Goal: Information Seeking & Learning: Find specific fact

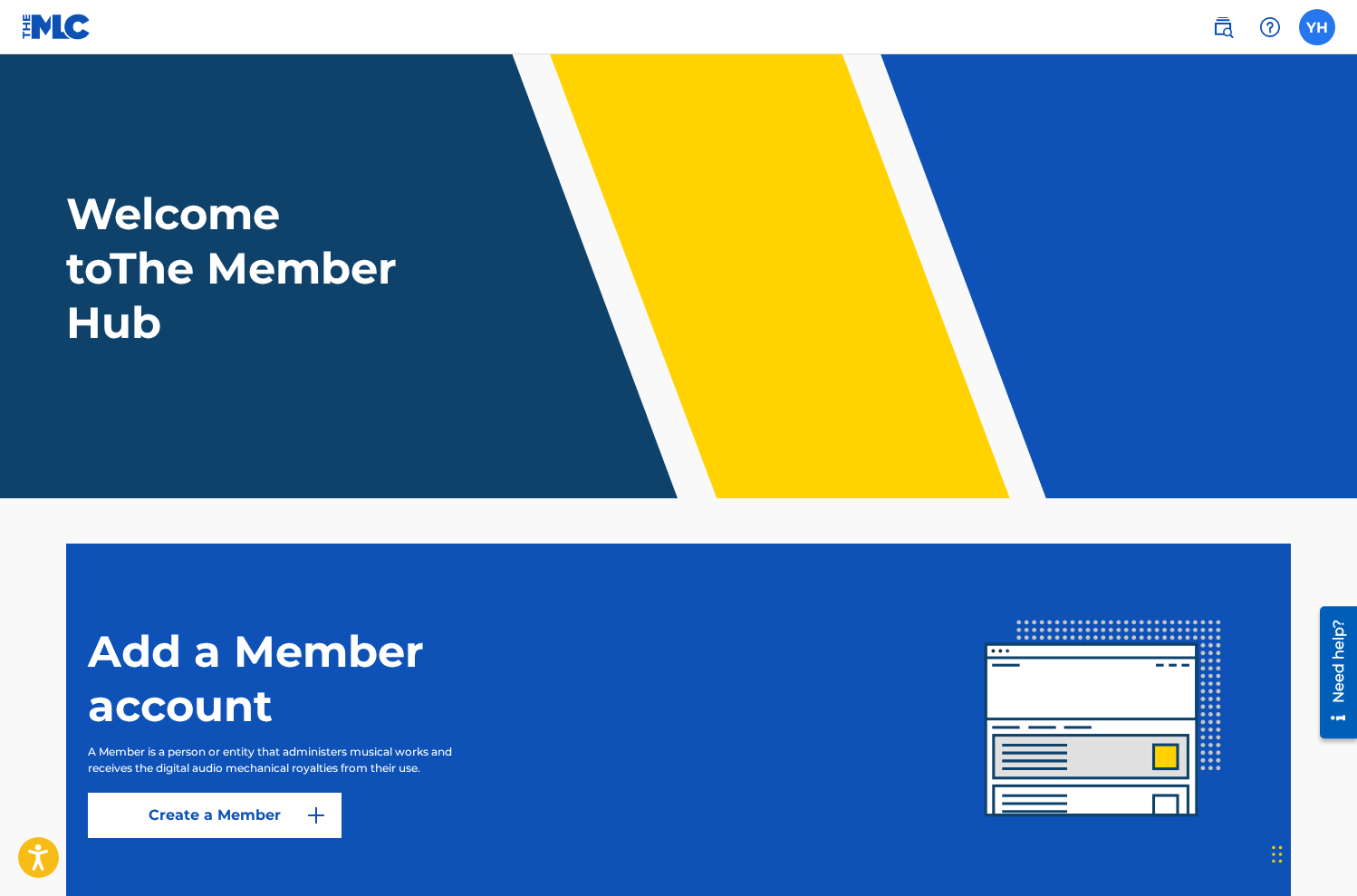
click at [1329, 24] on label at bounding box center [1317, 27] width 36 height 36
click at [1317, 27] on input "YH [PERSON_NAME] [EMAIL_ADDRESS][DOMAIN_NAME] Notification Preferences Profile …" at bounding box center [1317, 27] width 0 height 0
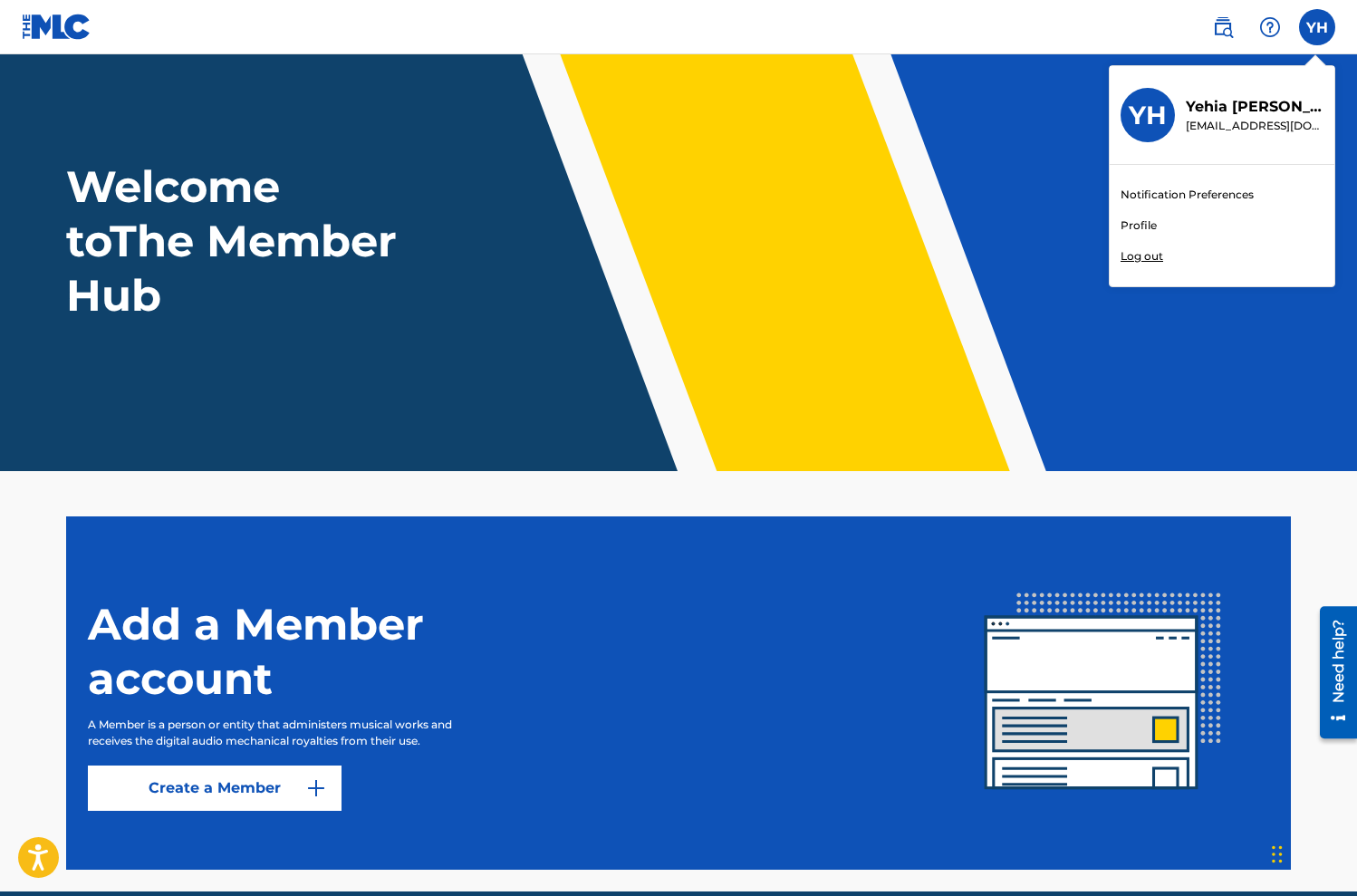
scroll to position [31, 0]
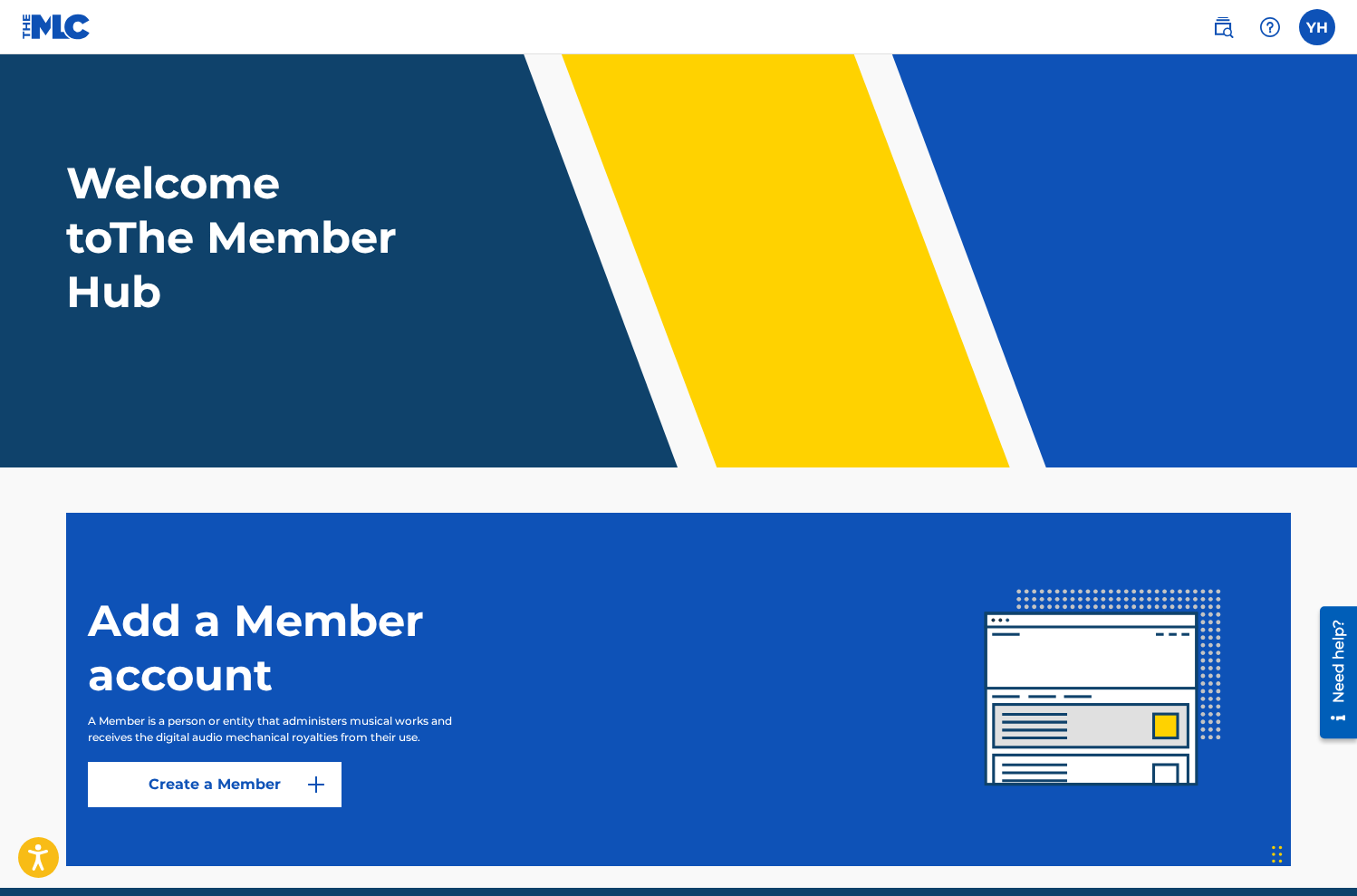
click at [484, 266] on div "Welcome to The Member Hub" at bounding box center [678, 238] width 1268 height 163
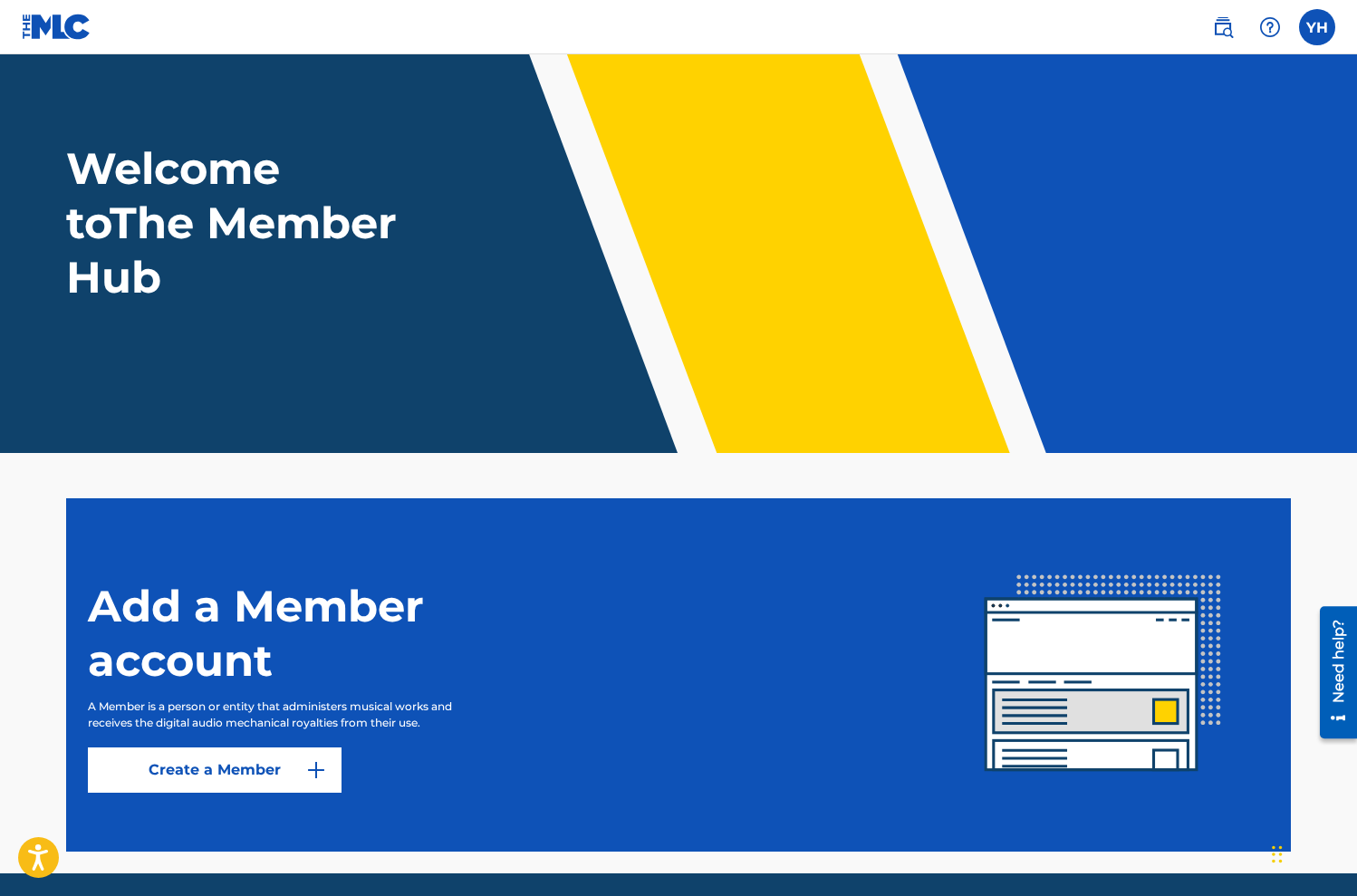
scroll to position [55, 0]
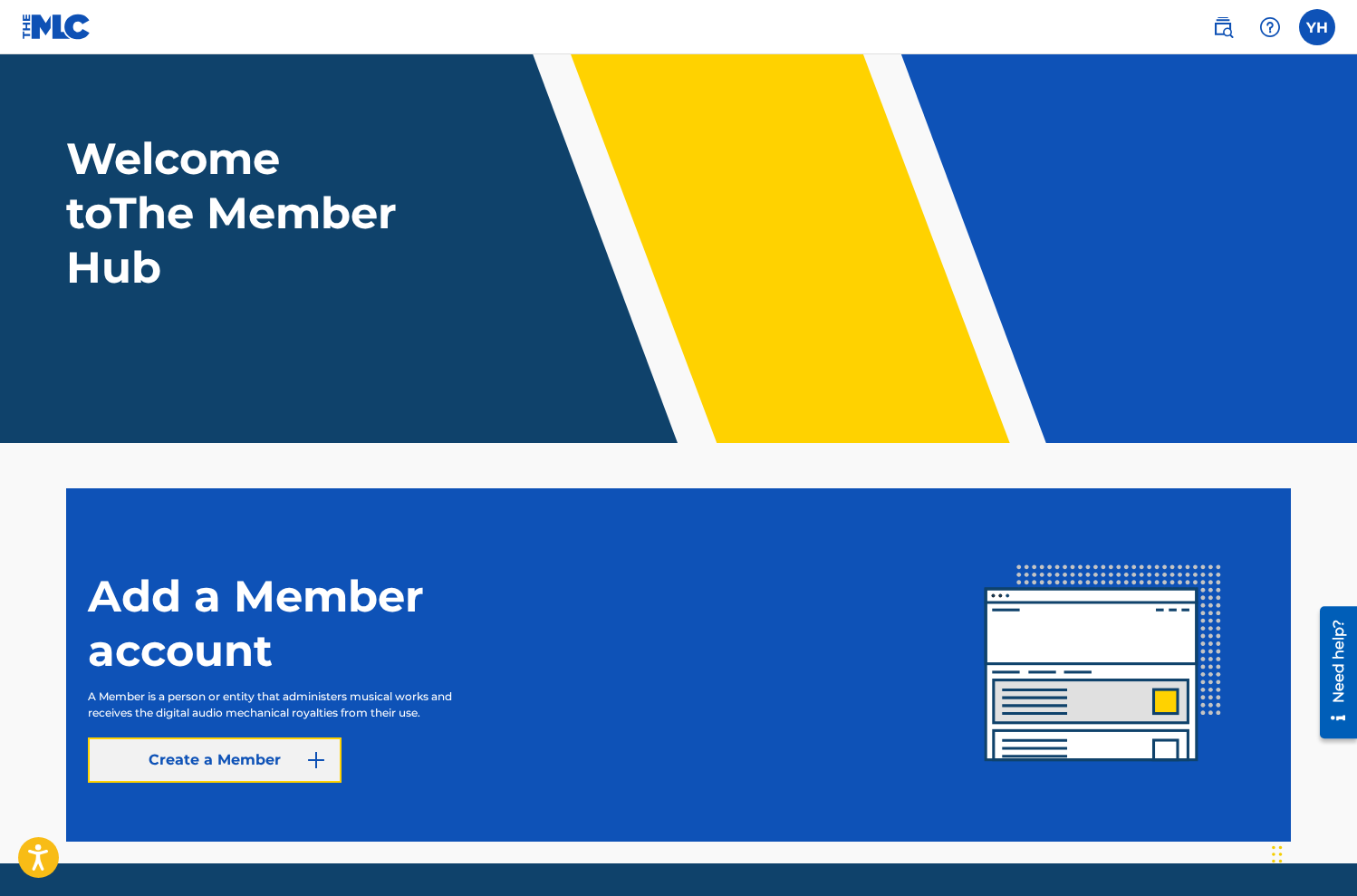
click at [253, 769] on link "Create a Member" at bounding box center [214, 760] width 253 height 45
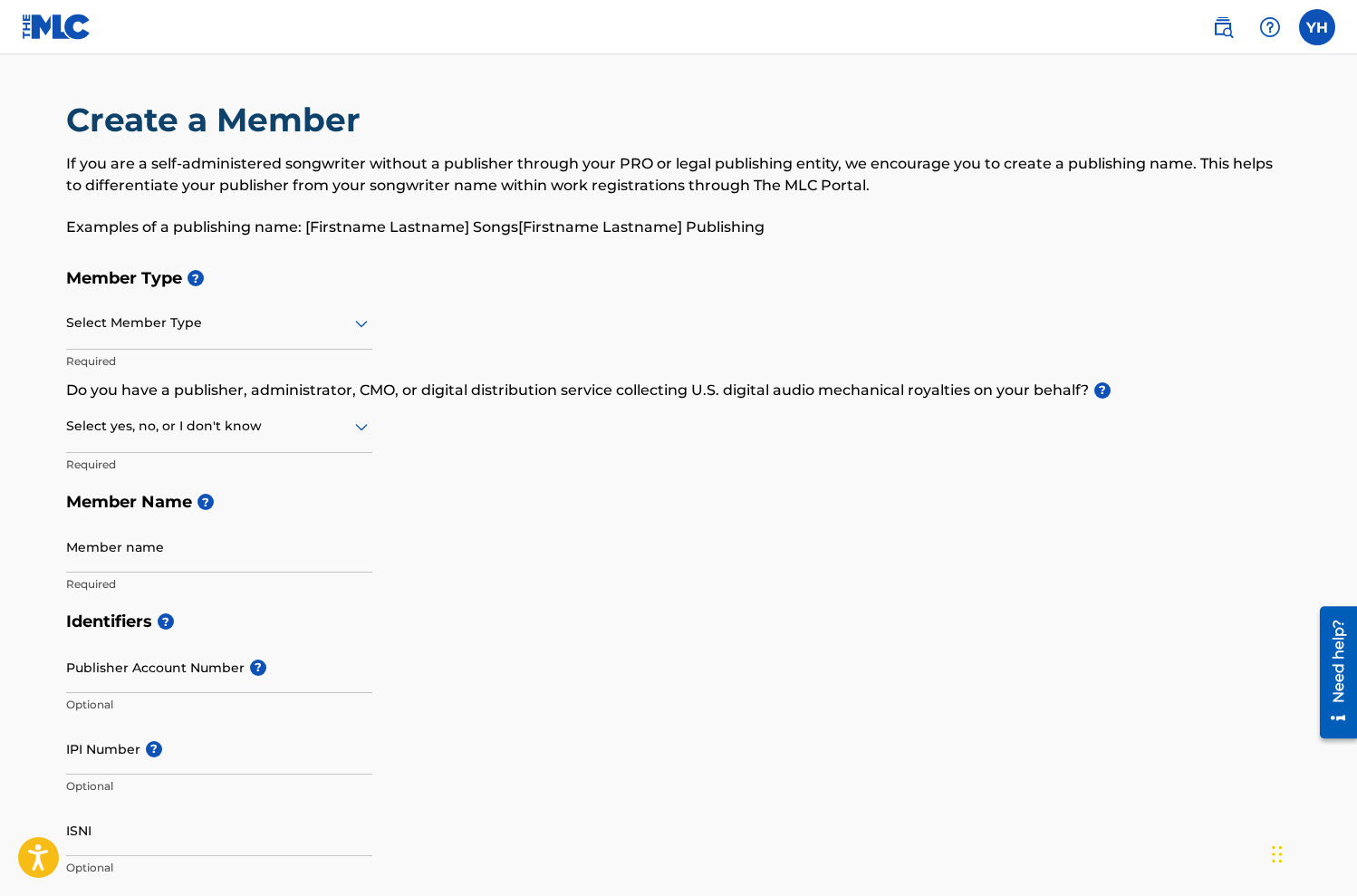
click at [234, 315] on div at bounding box center [219, 323] width 306 height 22
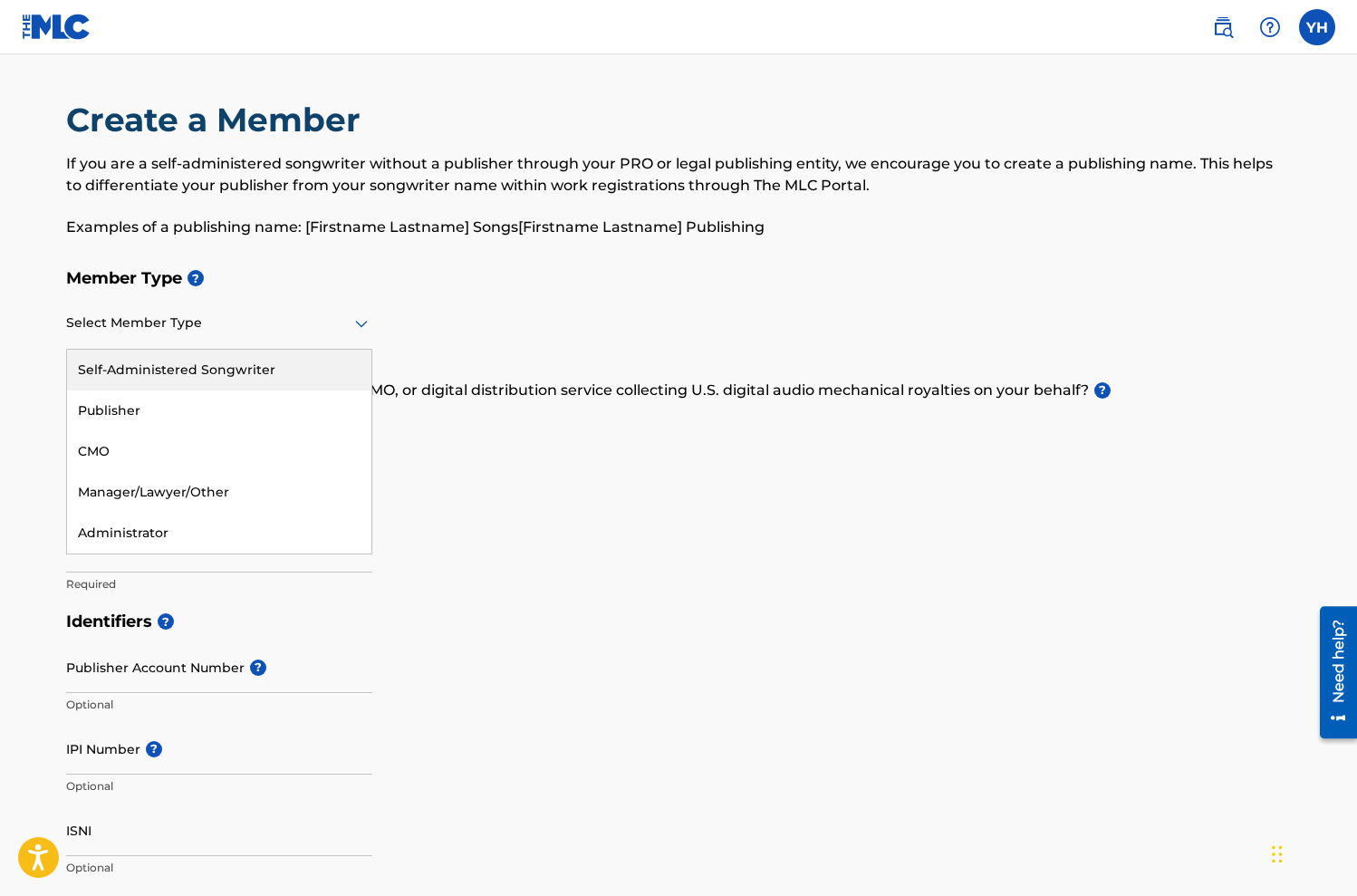
click at [385, 210] on div "If you are a self-administered songwriter without a publisher through your PRO …" at bounding box center [679, 195] width 1225 height 85
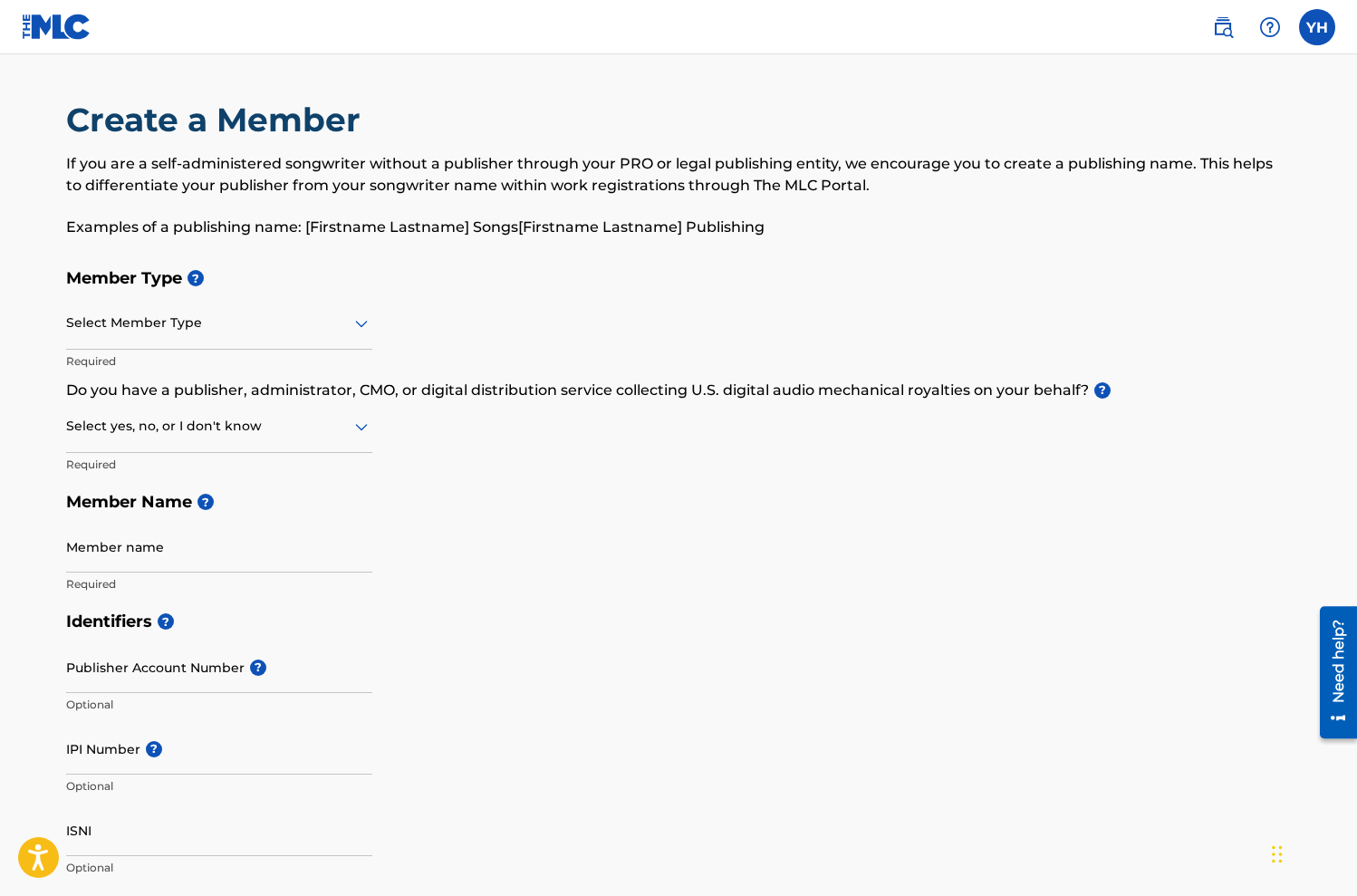
scroll to position [55, 0]
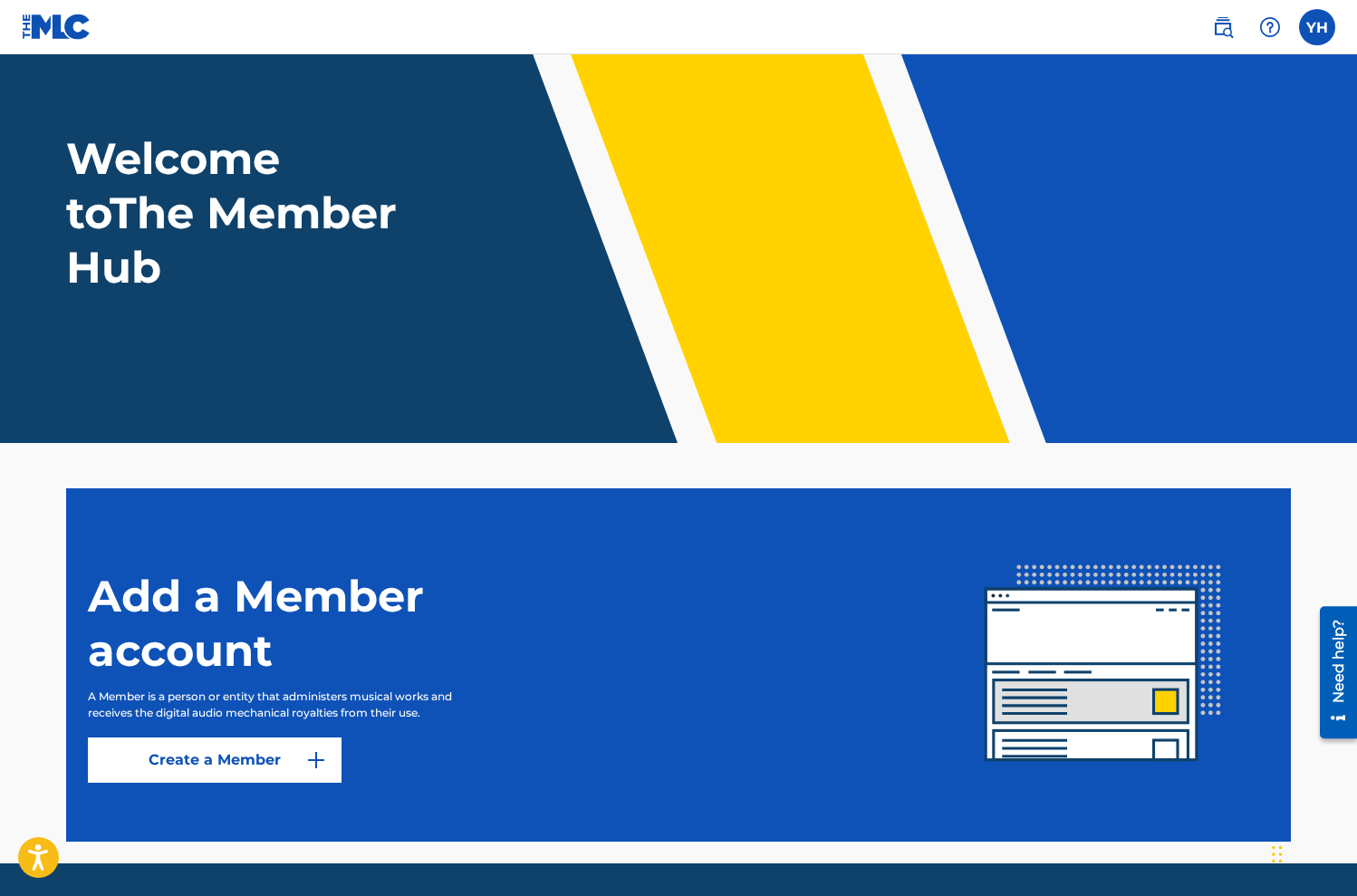
click at [50, 27] on img at bounding box center [56, 27] width 70 height 26
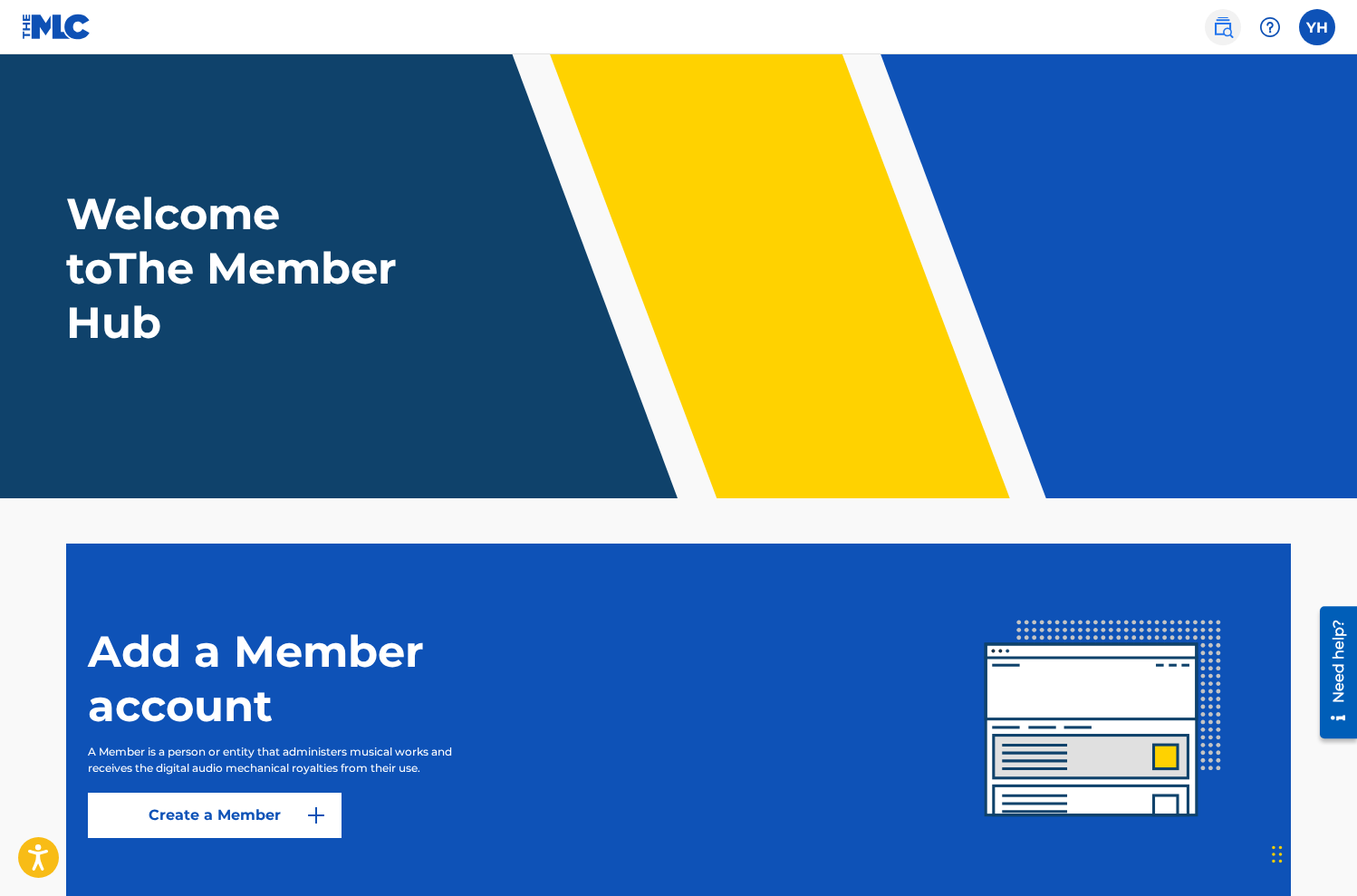
click at [1206, 21] on link at bounding box center [1222, 27] width 36 height 36
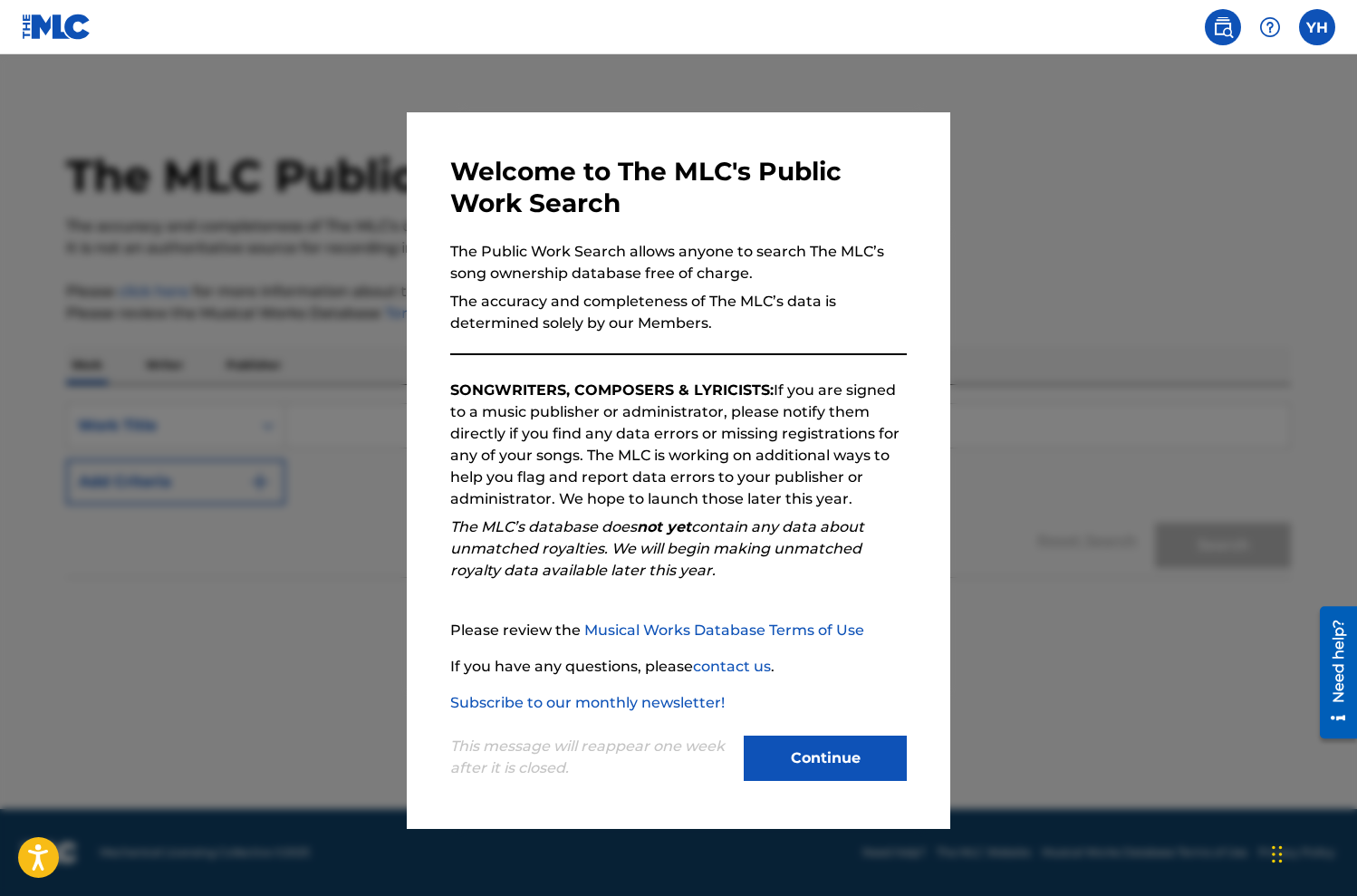
click at [822, 787] on div "Welcome to The MLC's Public Work Search The Public Work Search allows anyone to…" at bounding box center [678, 470] width 543 height 716
click at [810, 758] on button "Continue" at bounding box center [825, 759] width 163 height 45
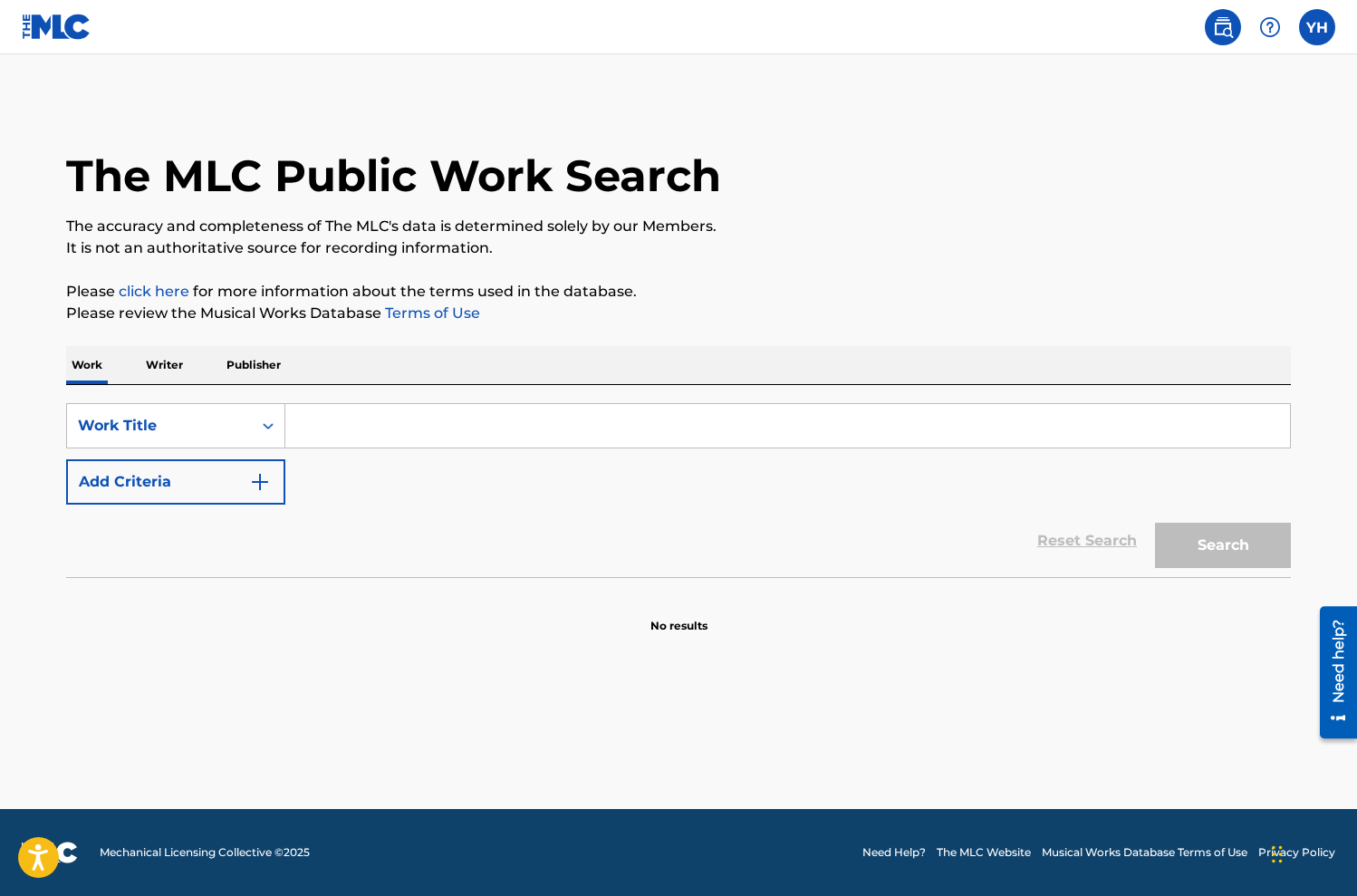
click at [318, 420] on input "Search Form" at bounding box center [787, 426] width 1004 height 43
click at [1155, 523] on button "Search" at bounding box center [1222, 545] width 136 height 45
type input "EthoSua"
type input "Pay"
drag, startPoint x: 142, startPoint y: 355, endPoint x: 158, endPoint y: 359, distance: 16.5
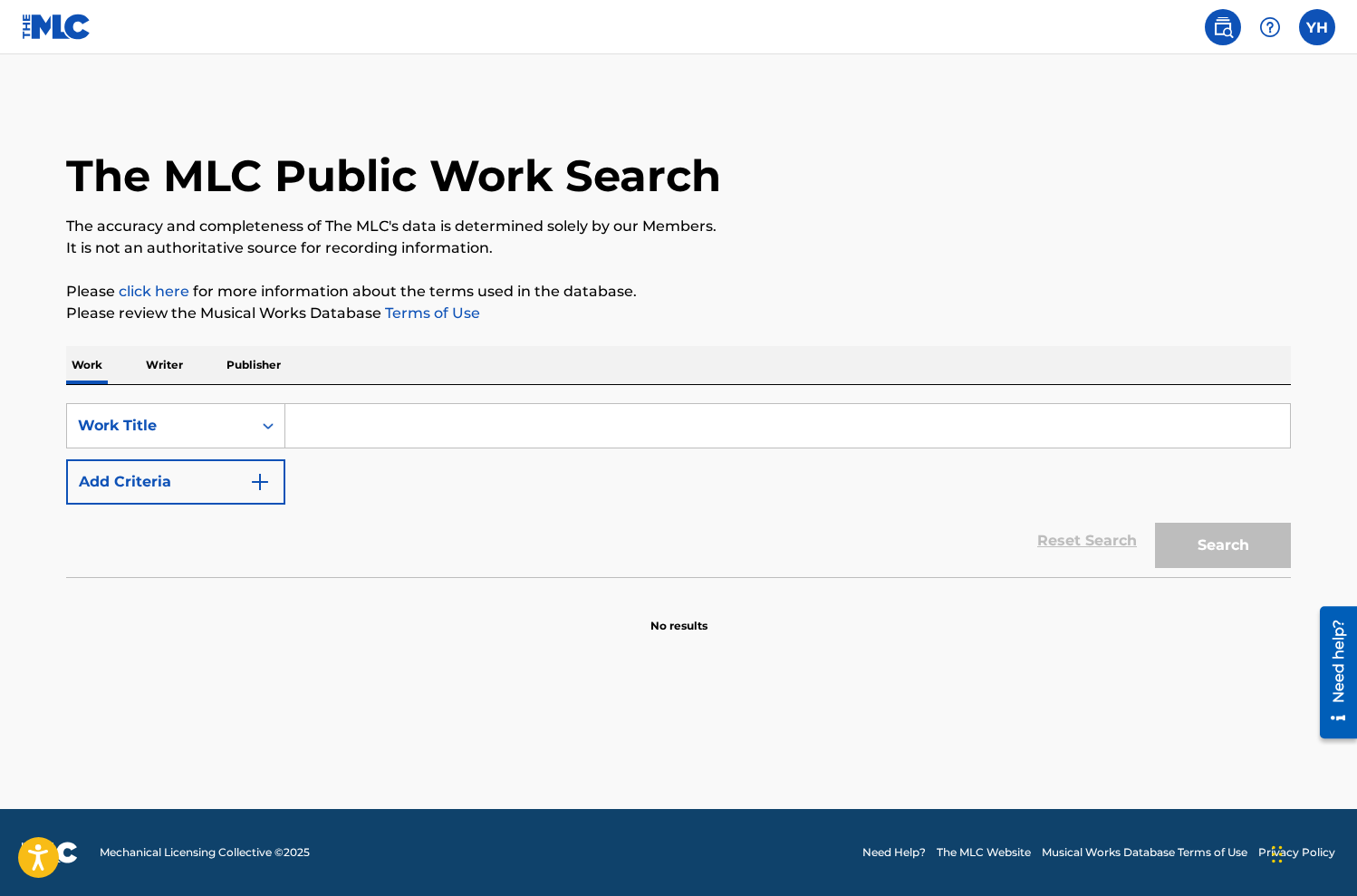
click at [142, 355] on p "Writer" at bounding box center [164, 365] width 48 height 38
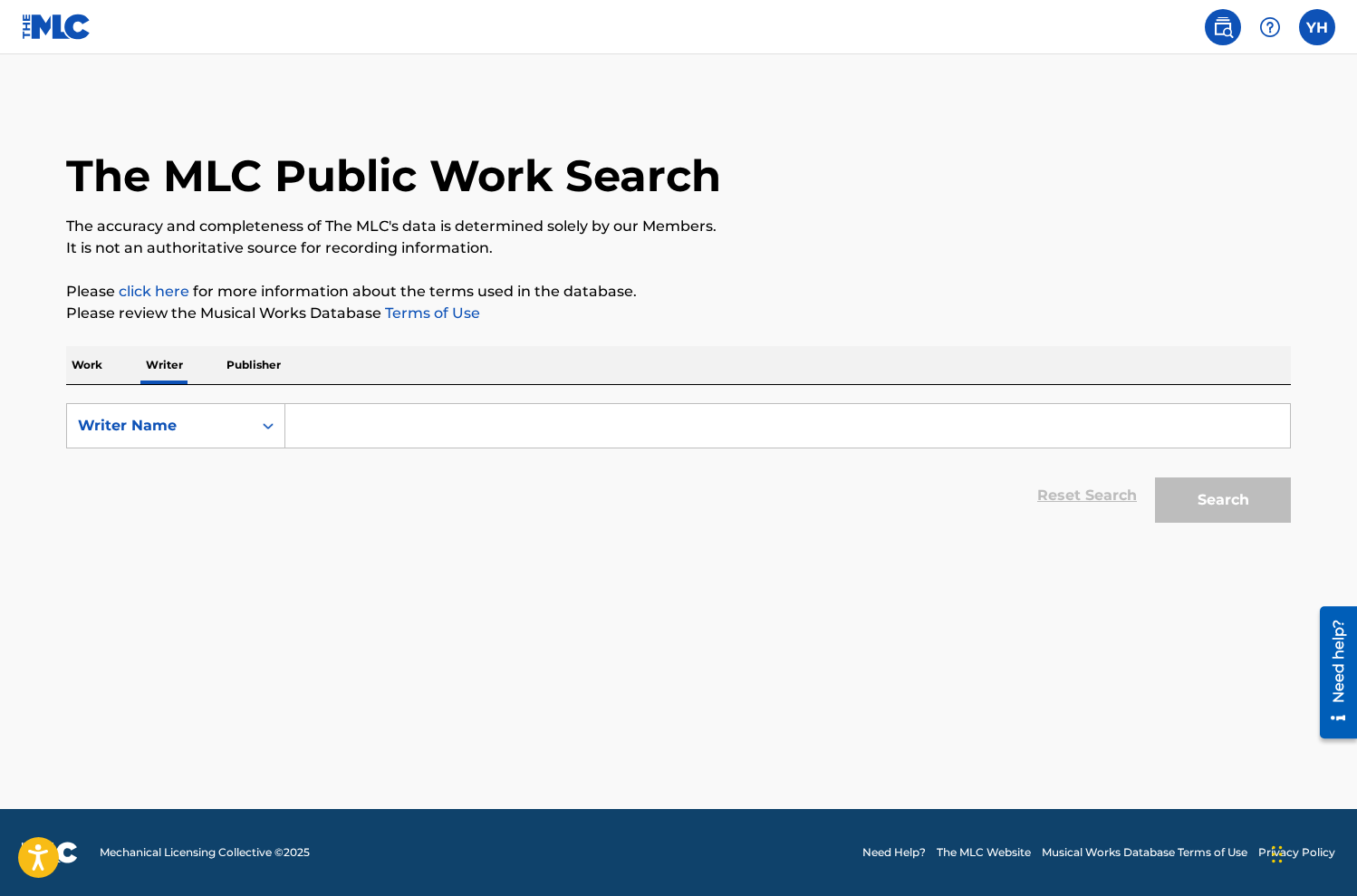
click at [391, 420] on input "Search Form" at bounding box center [787, 426] width 1004 height 43
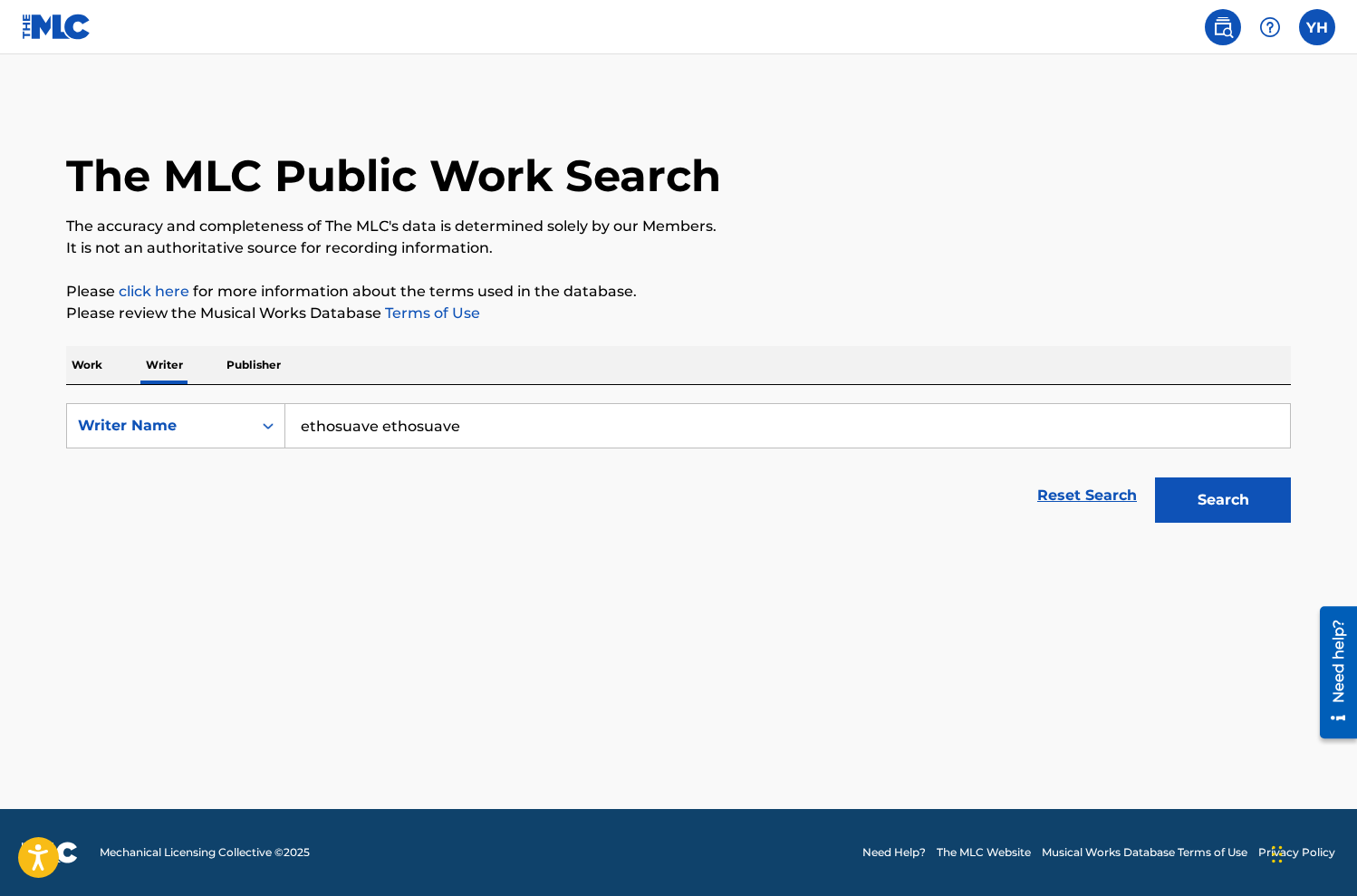
type input "ethosuave ethosuave"
click at [1155, 477] on button "Search" at bounding box center [1222, 499] width 136 height 45
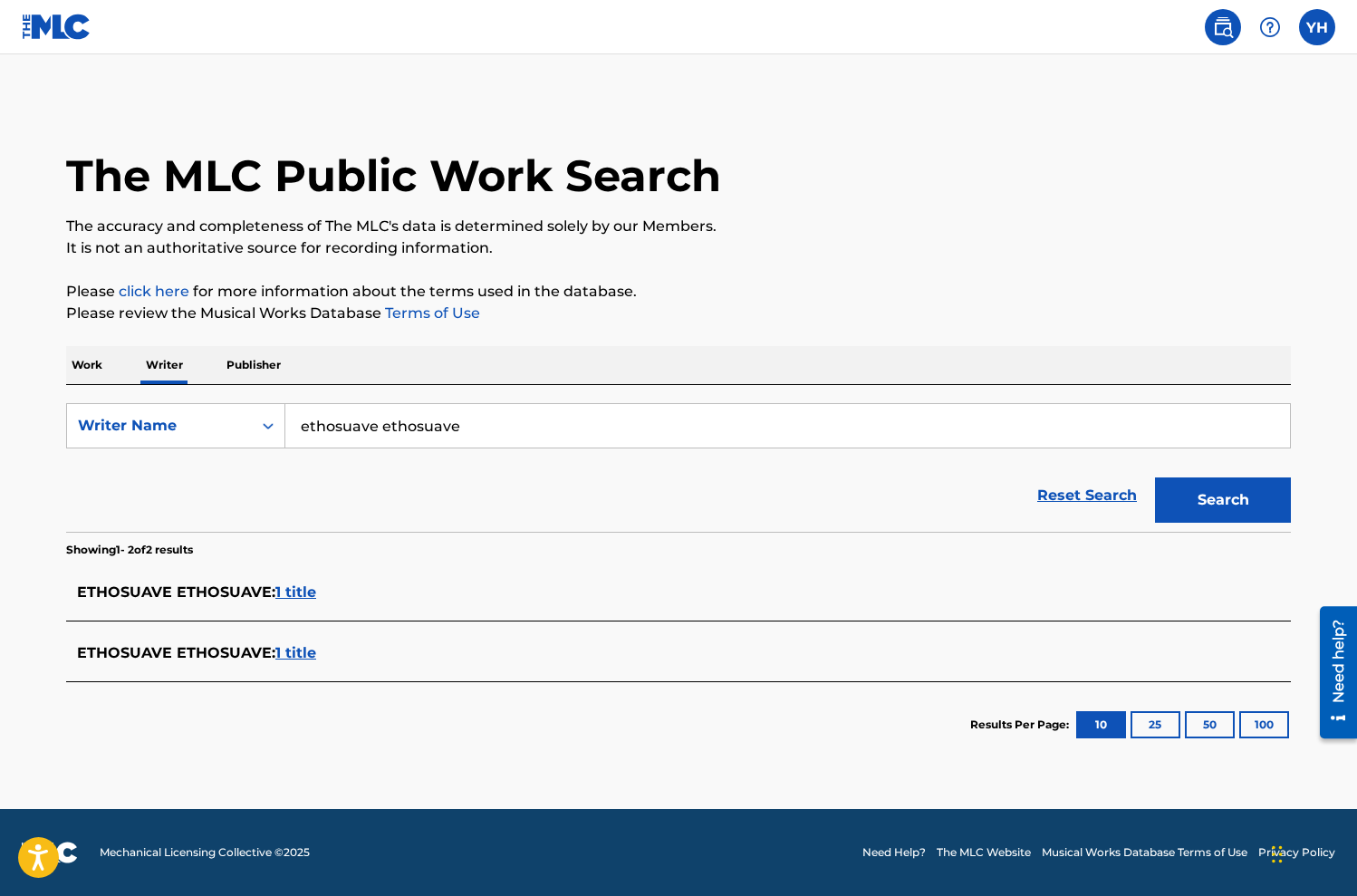
click at [287, 593] on span "1 title" at bounding box center [296, 592] width 41 height 17
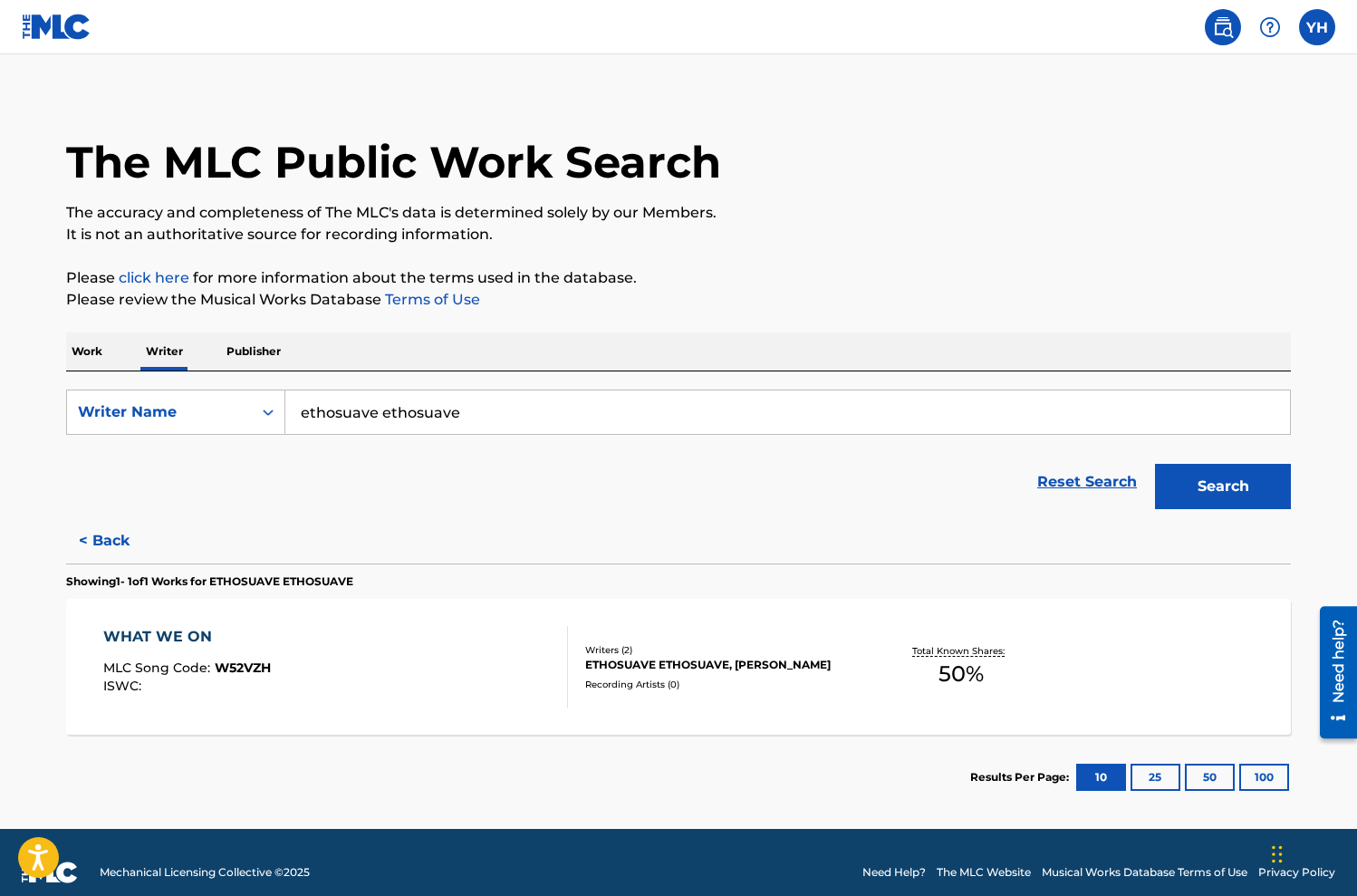
scroll to position [34, 0]
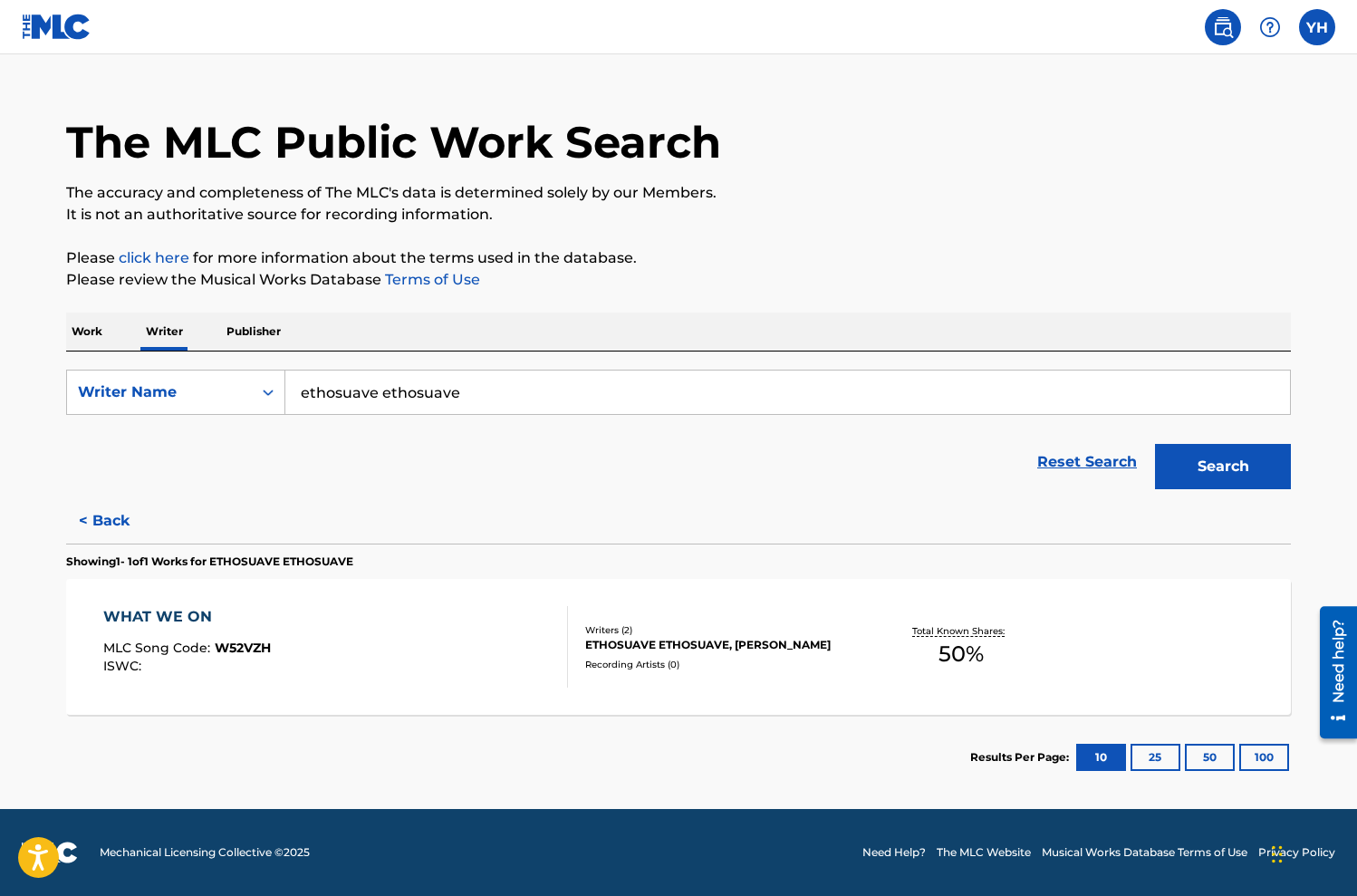
click at [334, 606] on div "WHAT WE ON MLC Song Code : W52VZH ISWC :" at bounding box center [336, 646] width 466 height 81
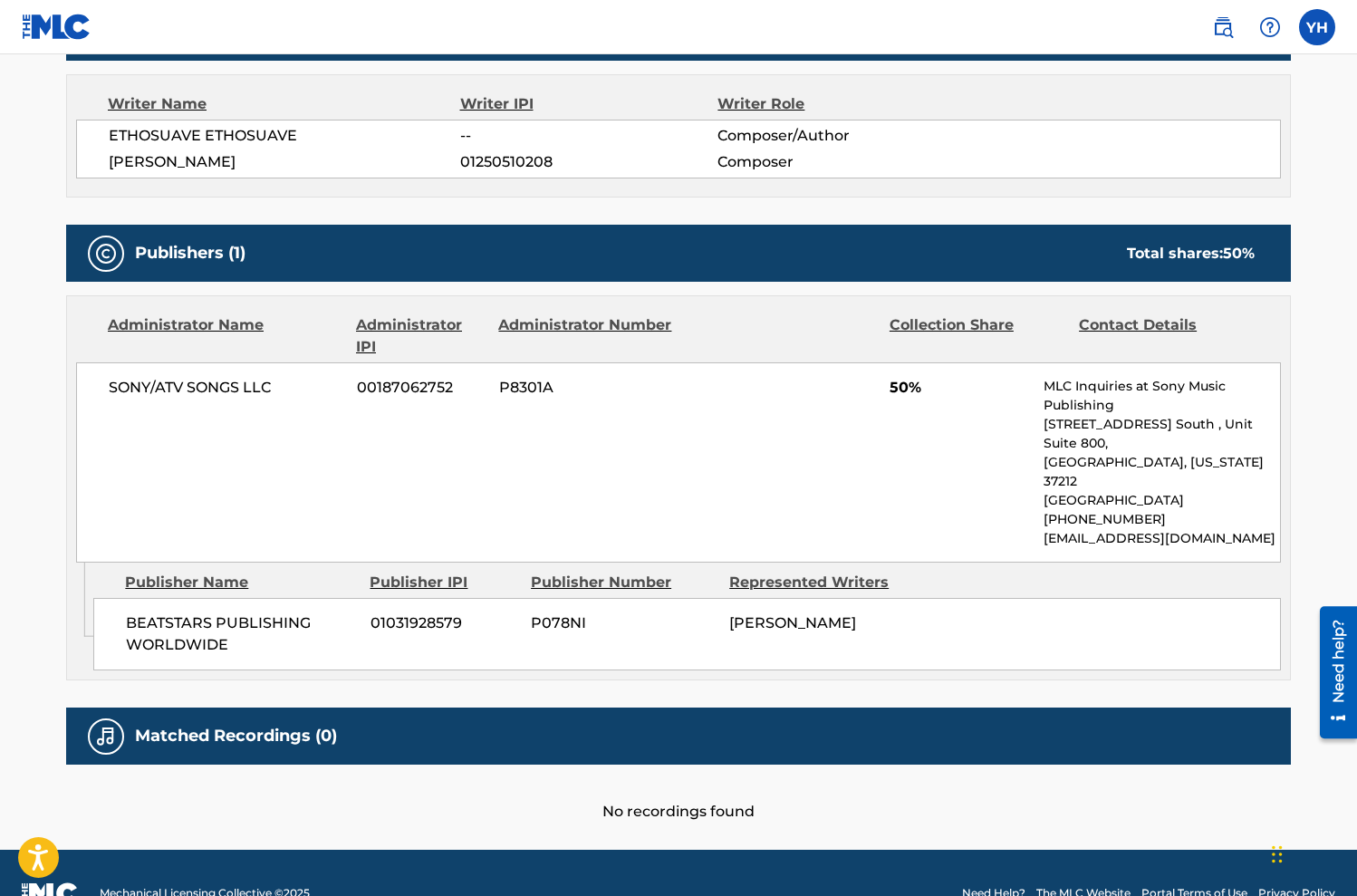
scroll to position [637, 0]
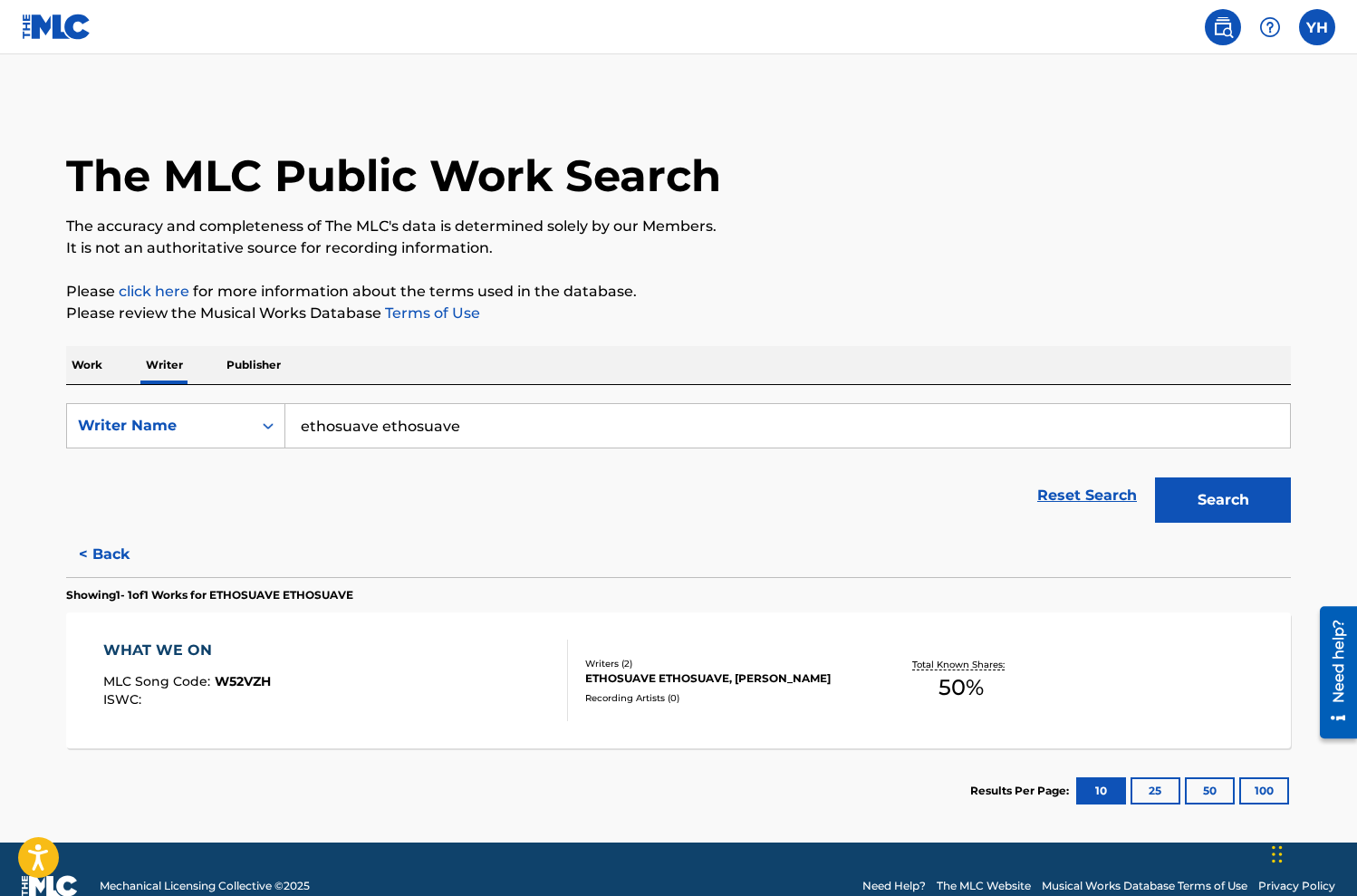
drag, startPoint x: 391, startPoint y: 432, endPoint x: 700, endPoint y: 432, distance: 309.0
click at [686, 436] on input "ethosuave ethosuave" at bounding box center [787, 426] width 1004 height 43
type input "ethosuave"
click at [1155, 477] on button "Search" at bounding box center [1222, 499] width 136 height 45
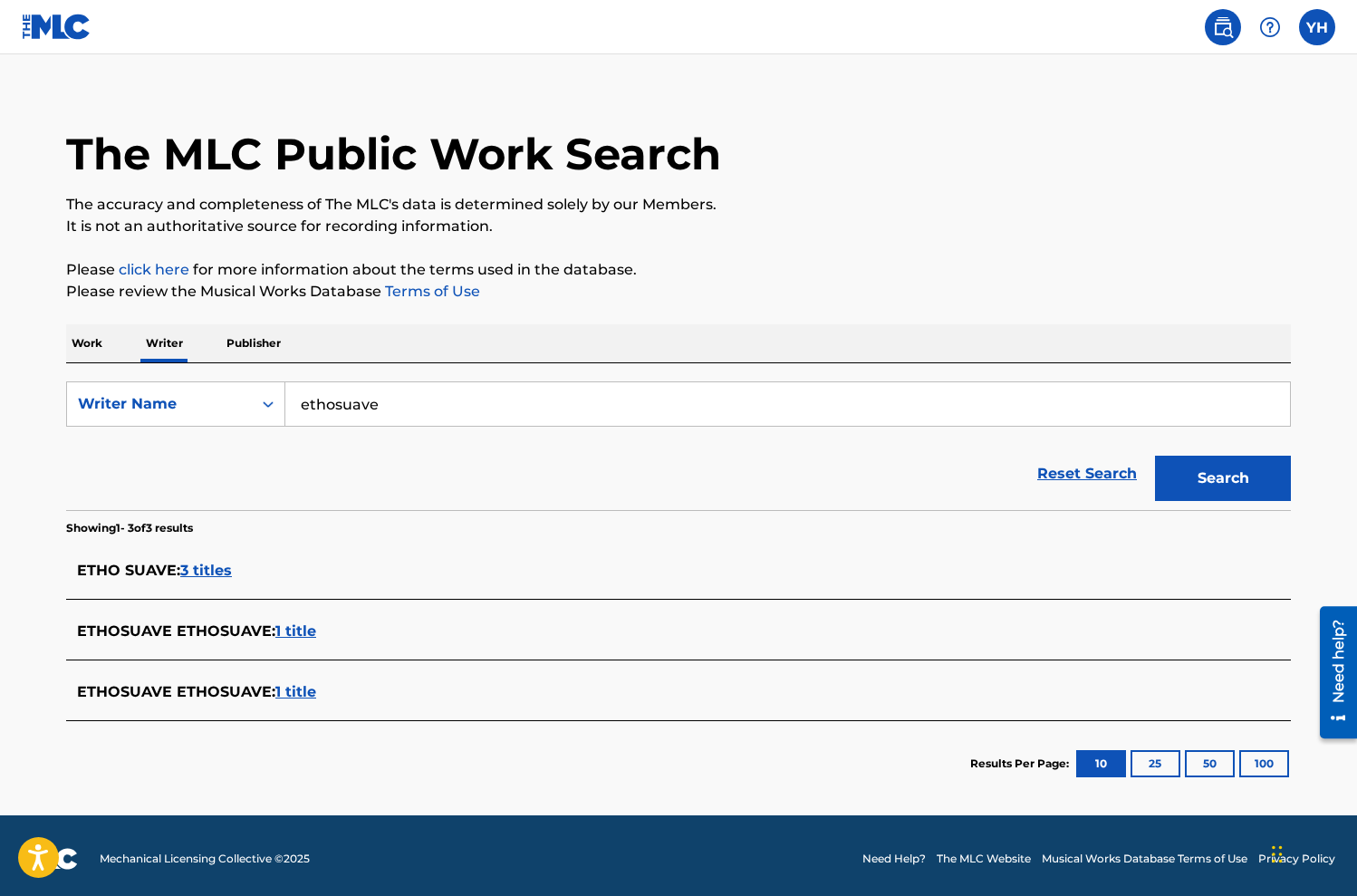
scroll to position [21, 0]
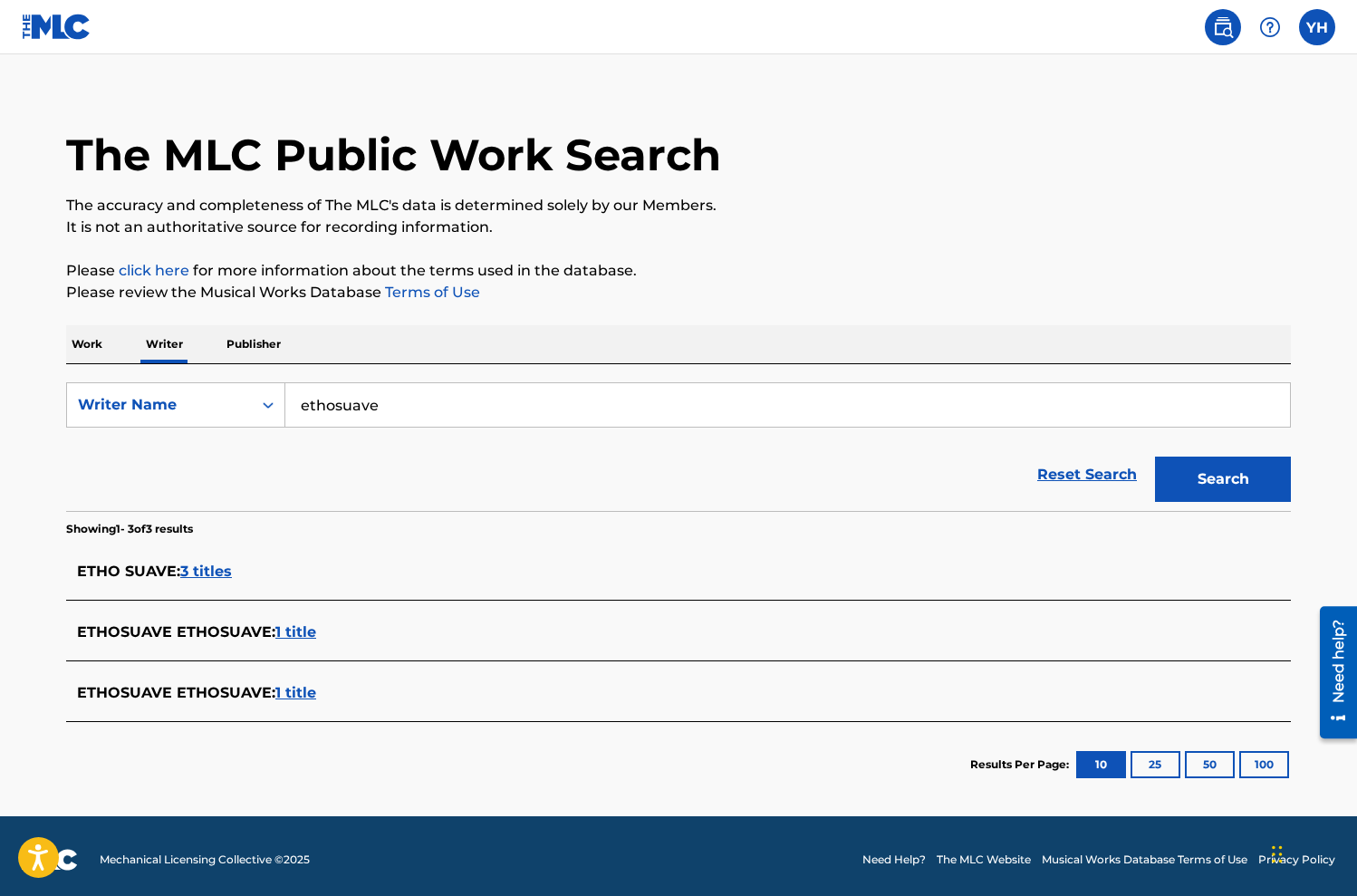
click at [207, 571] on span "3 titles" at bounding box center [206, 571] width 51 height 17
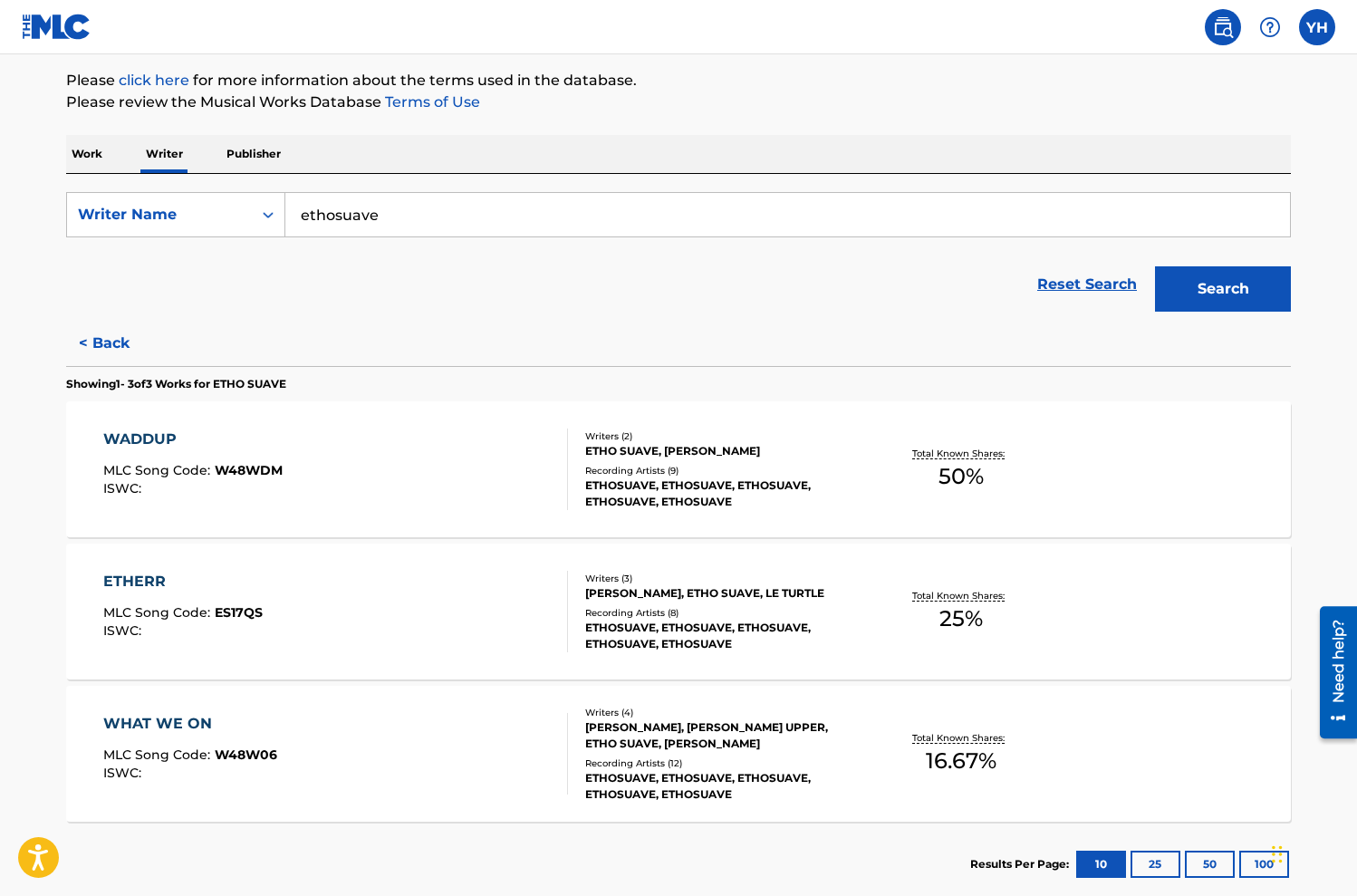
scroll to position [318, 0]
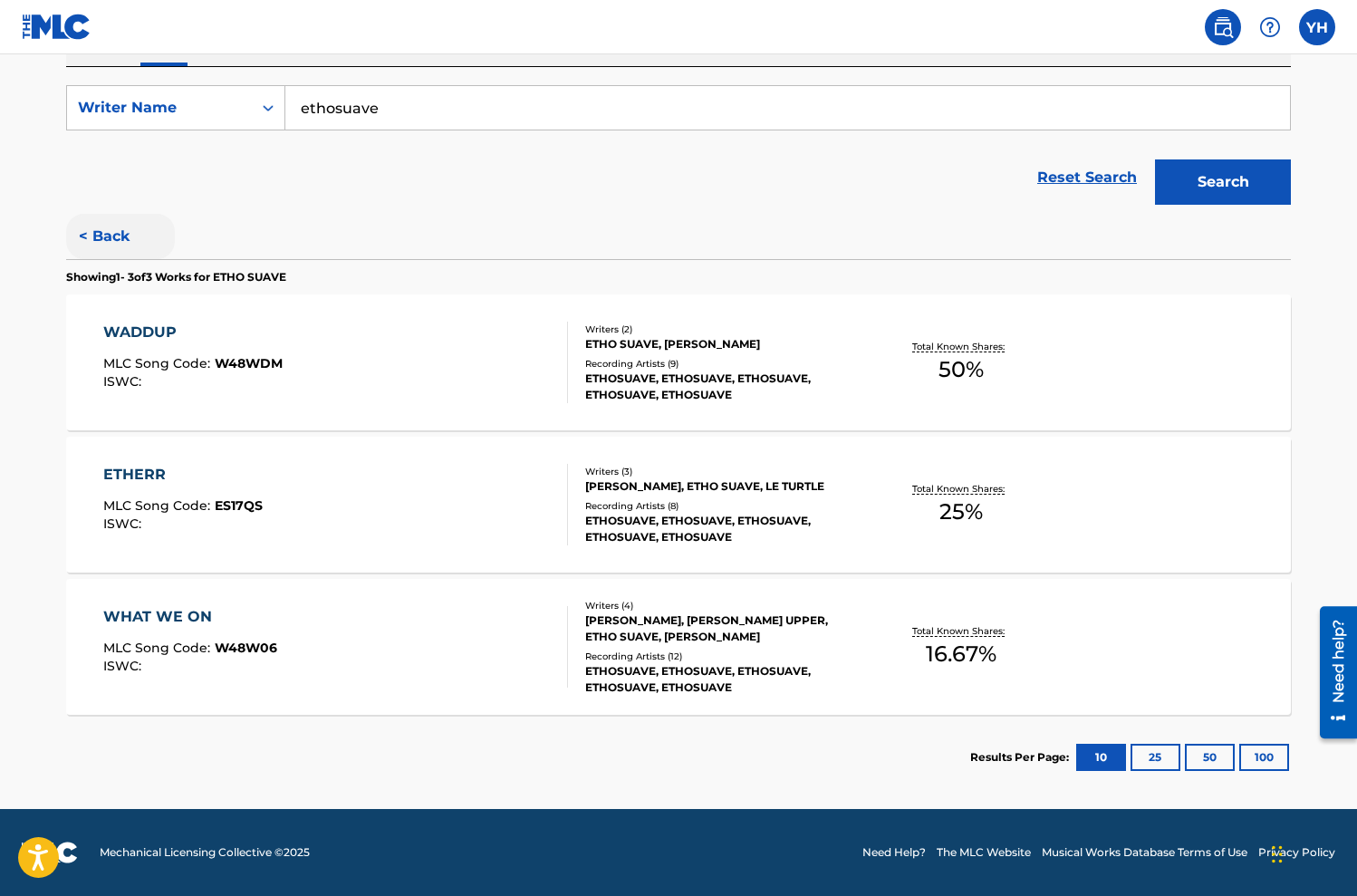
click at [113, 227] on button "< Back" at bounding box center [121, 237] width 108 height 45
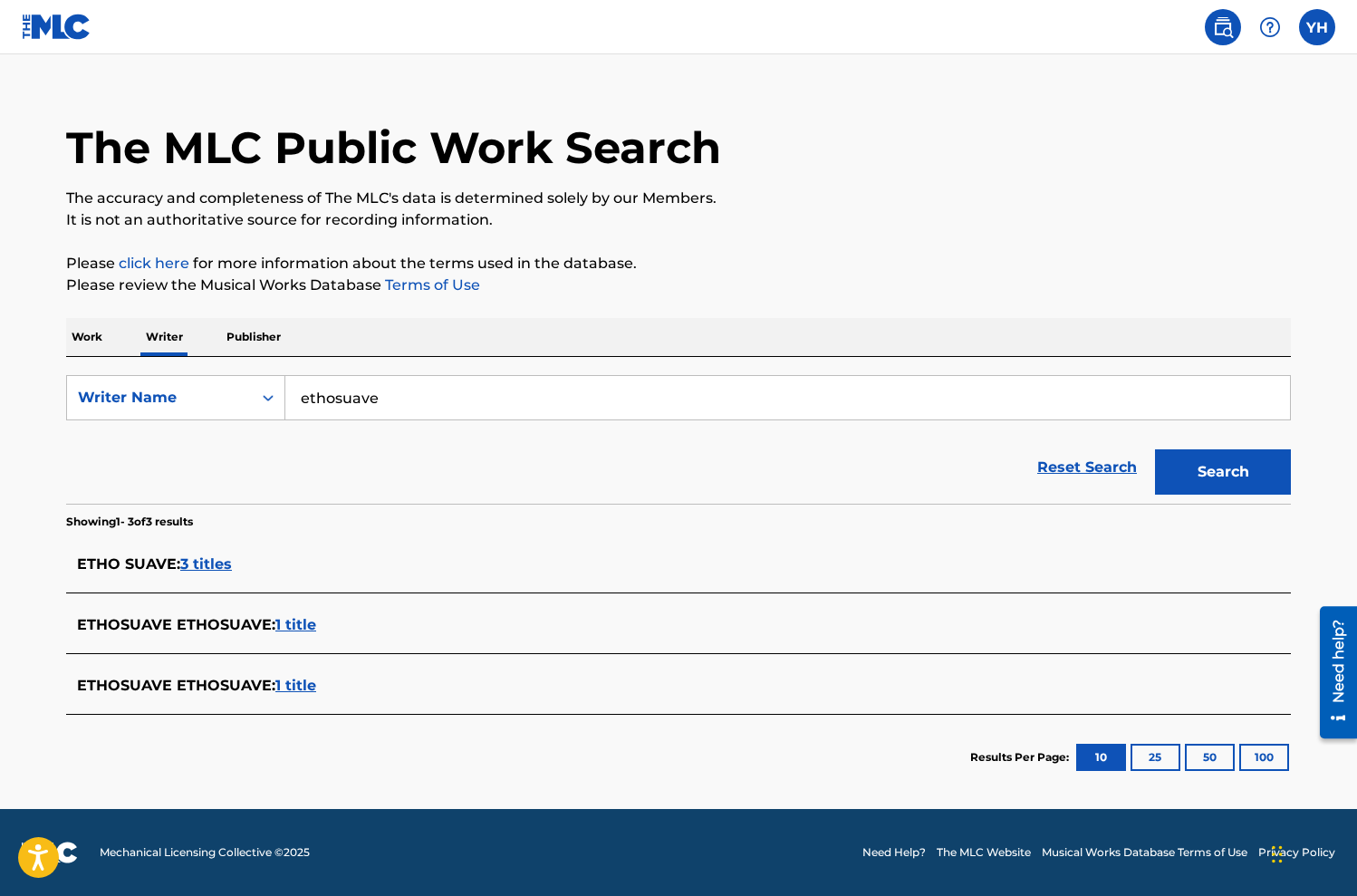
scroll to position [28, 0]
click at [294, 631] on span "1 title" at bounding box center [296, 625] width 41 height 17
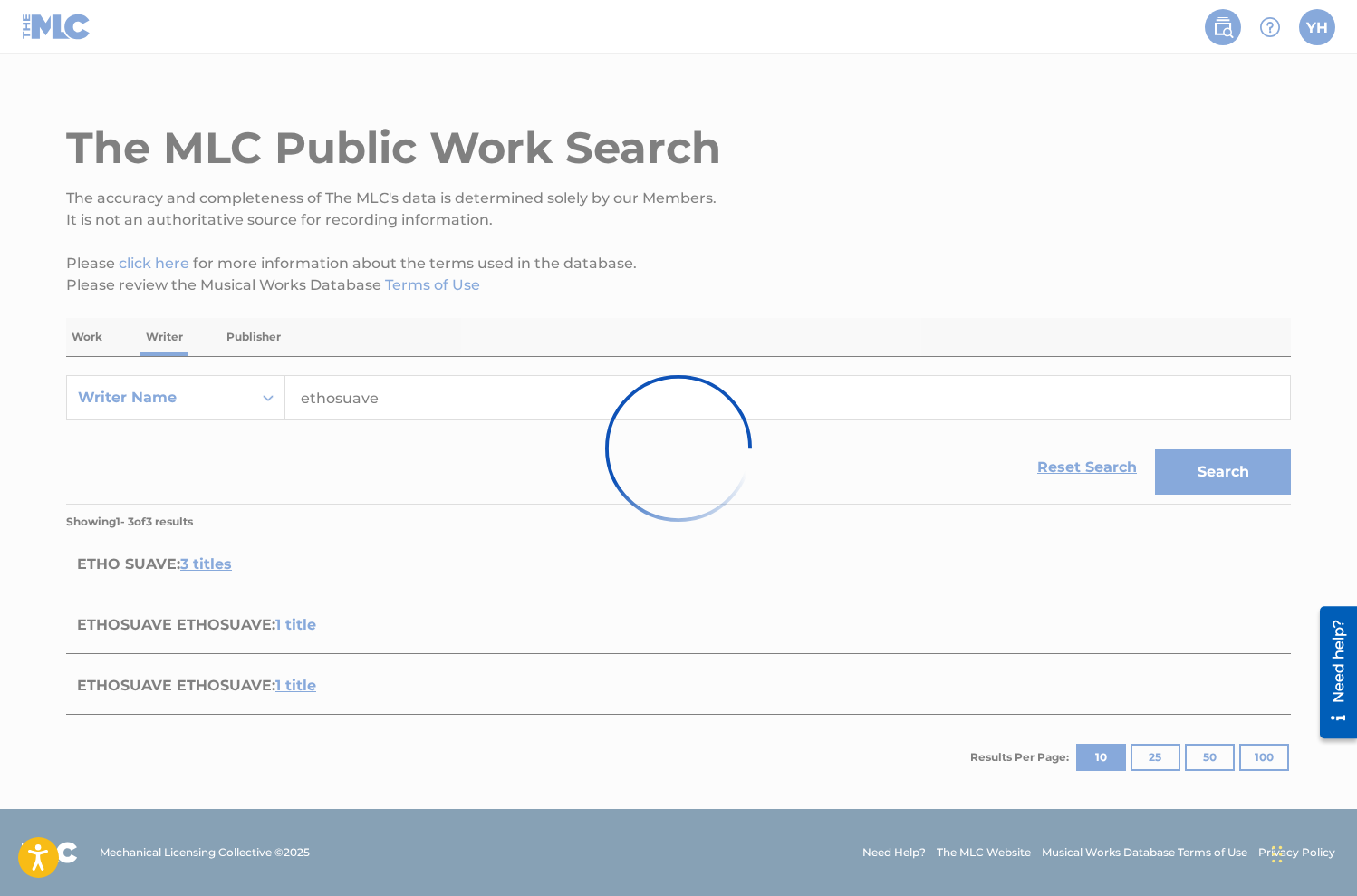
scroll to position [34, 0]
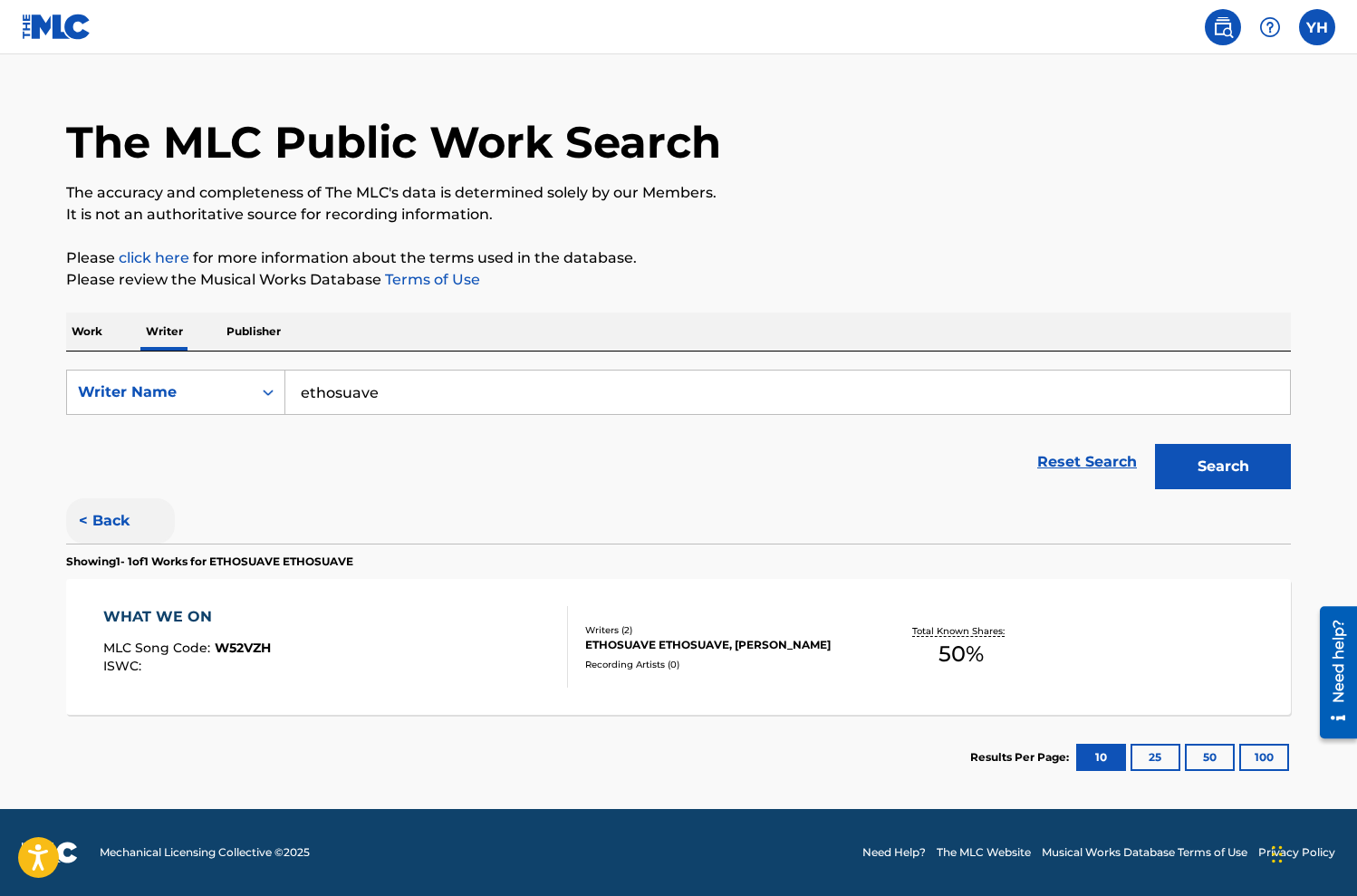
click at [125, 529] on button "< Back" at bounding box center [121, 521] width 108 height 45
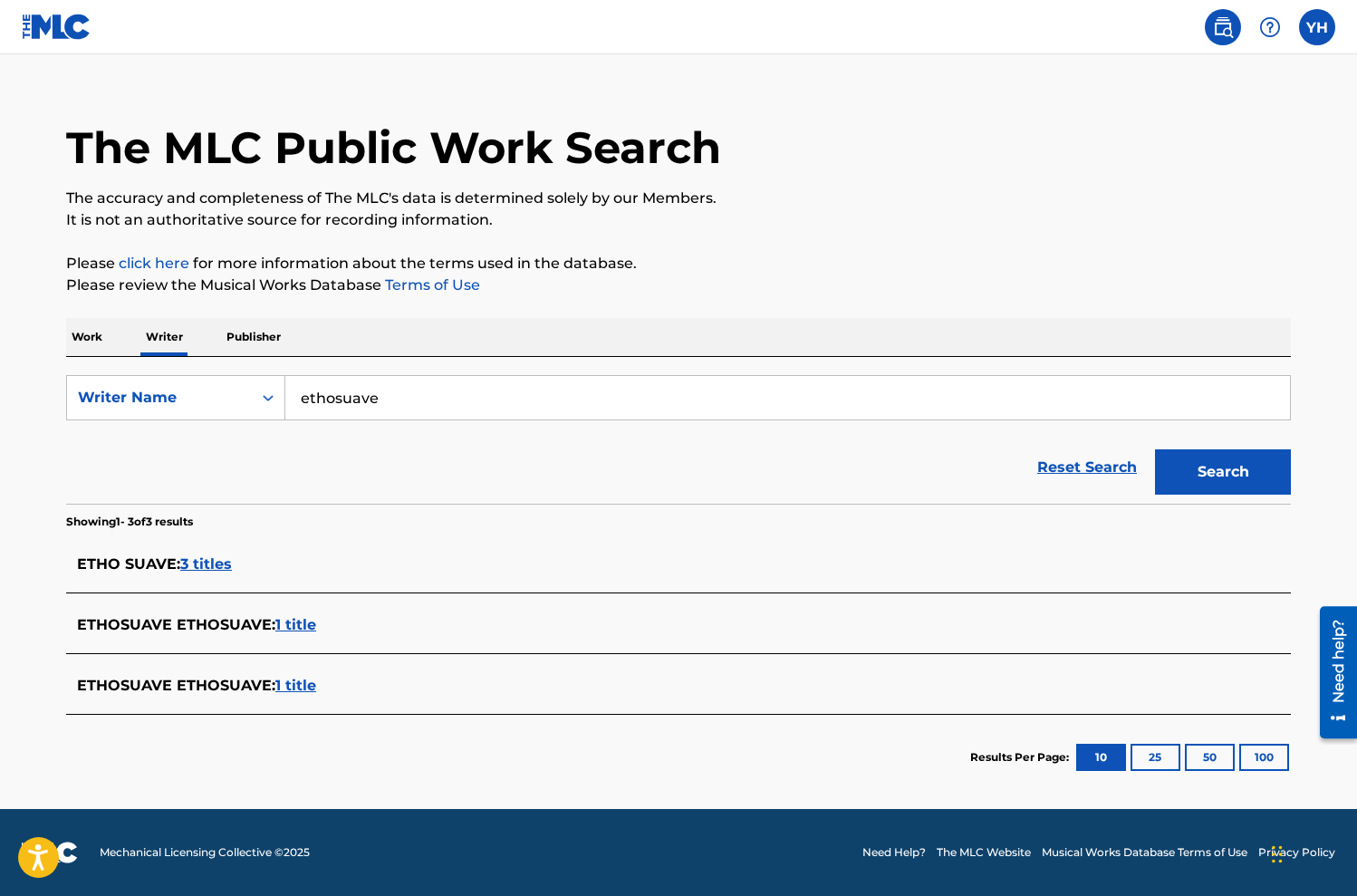
click at [289, 688] on span "1 title" at bounding box center [296, 686] width 41 height 17
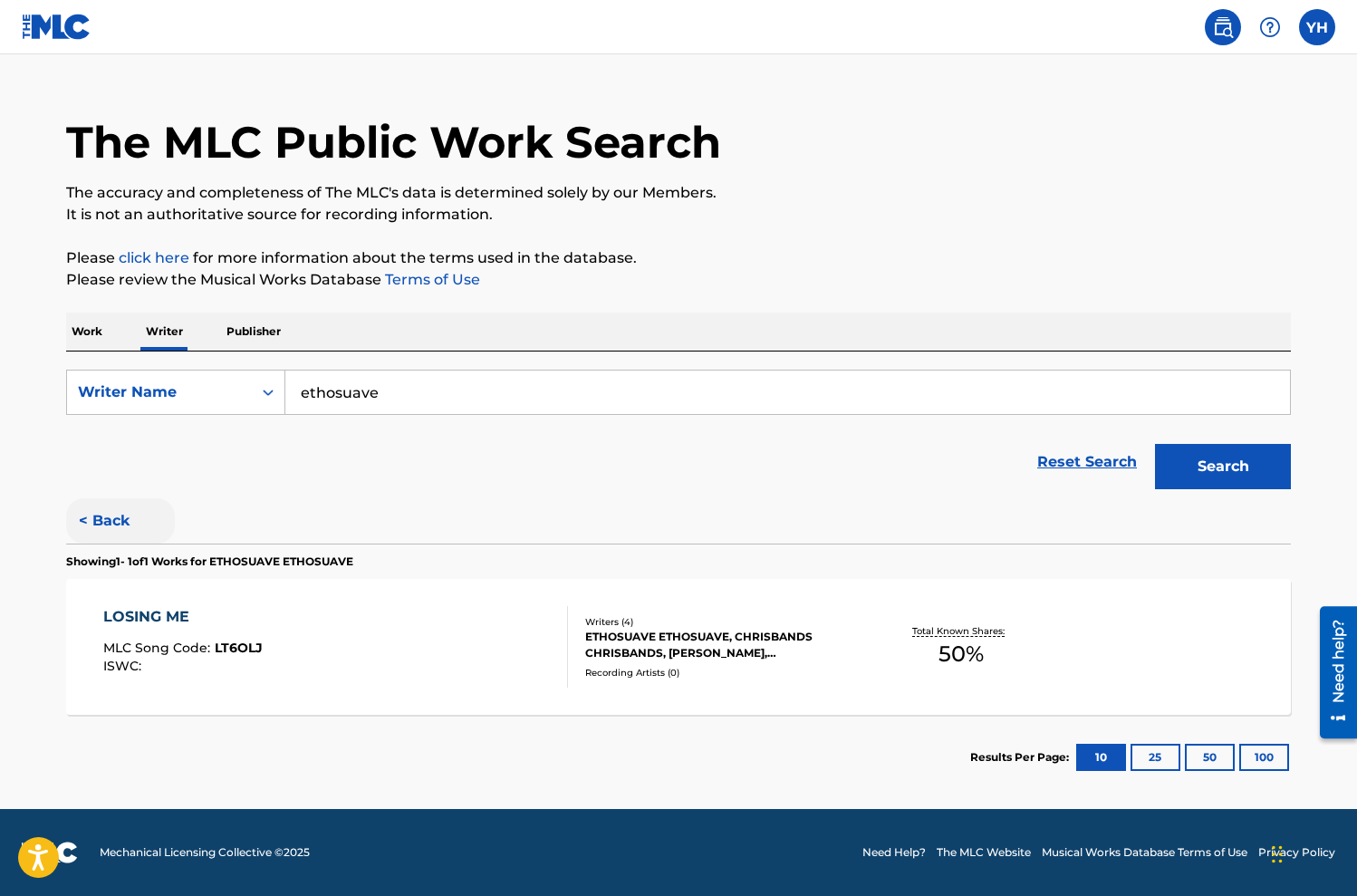
click at [130, 514] on button "< Back" at bounding box center [121, 521] width 108 height 45
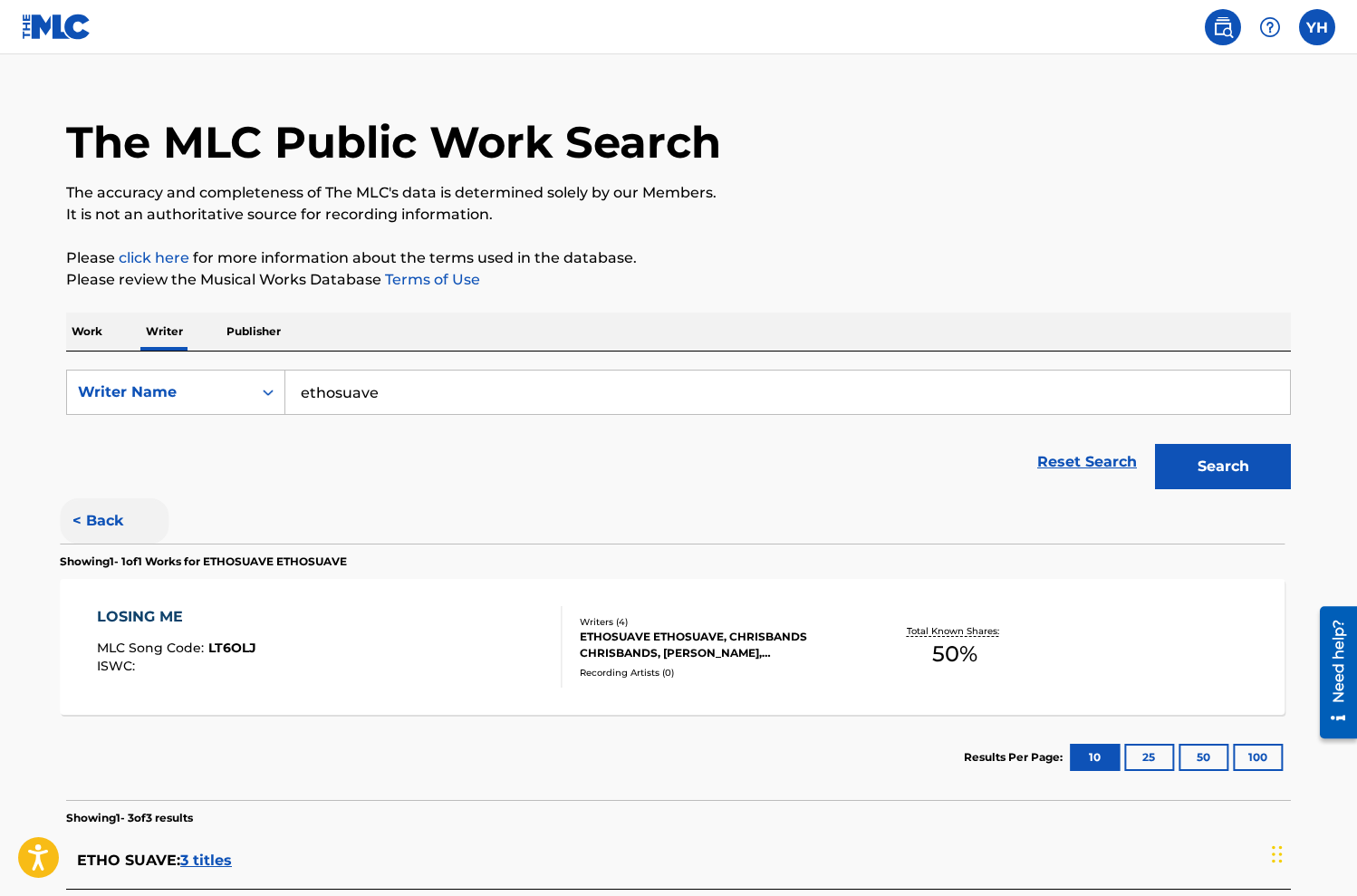
scroll to position [28, 0]
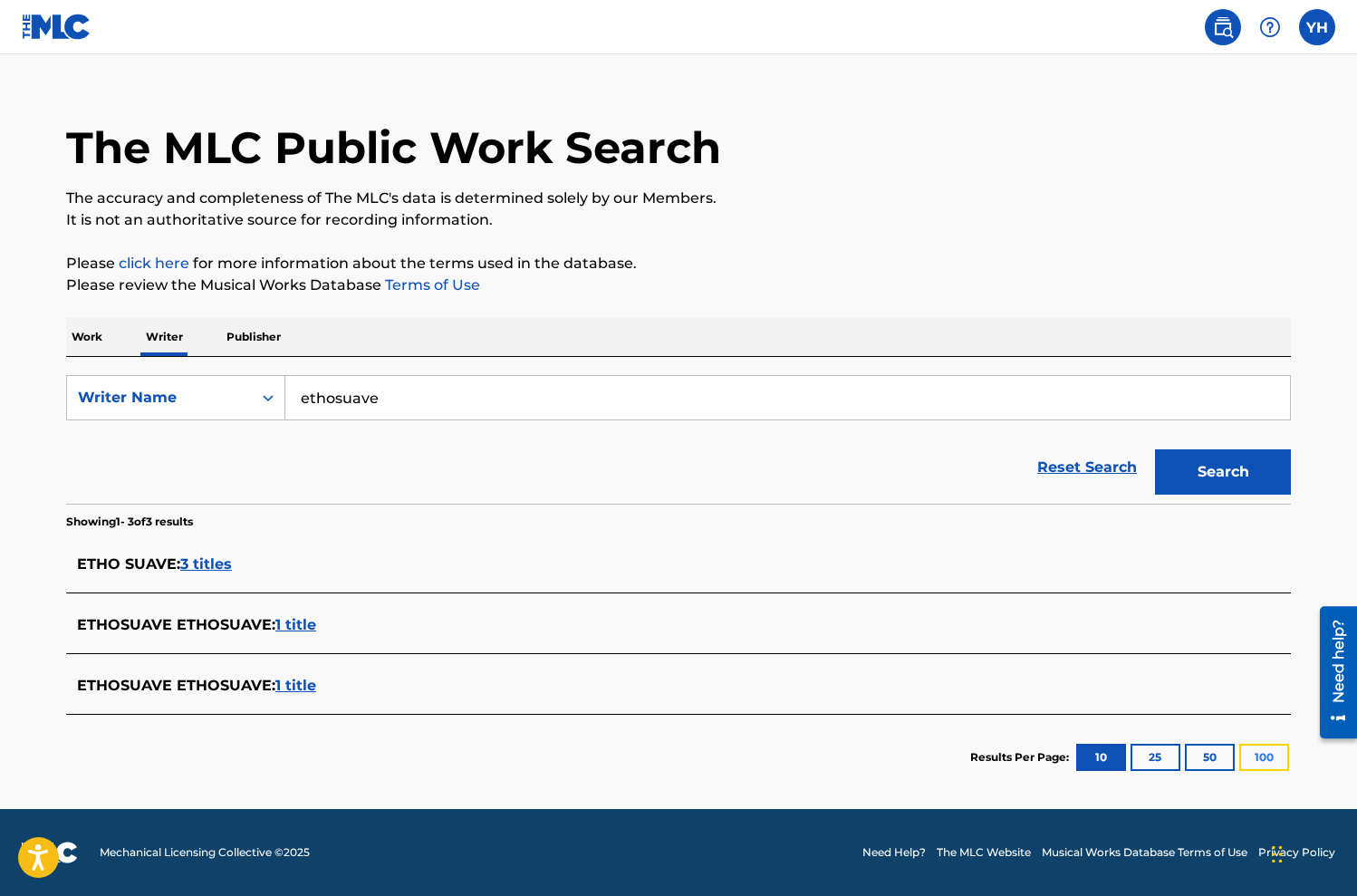
click at [1246, 758] on button "100" at bounding box center [1263, 757] width 50 height 27
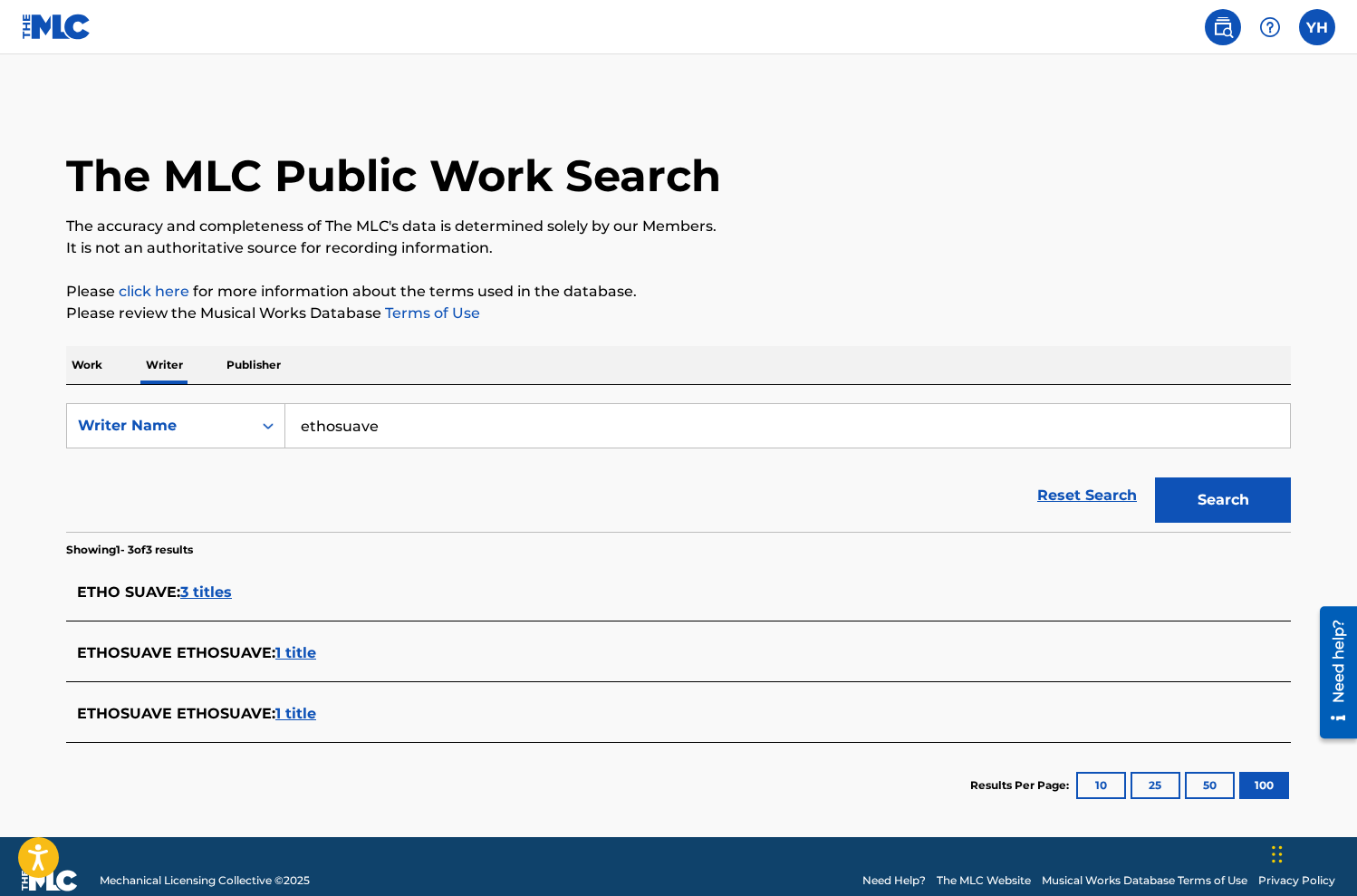
click at [214, 590] on span "3 titles" at bounding box center [206, 592] width 51 height 17
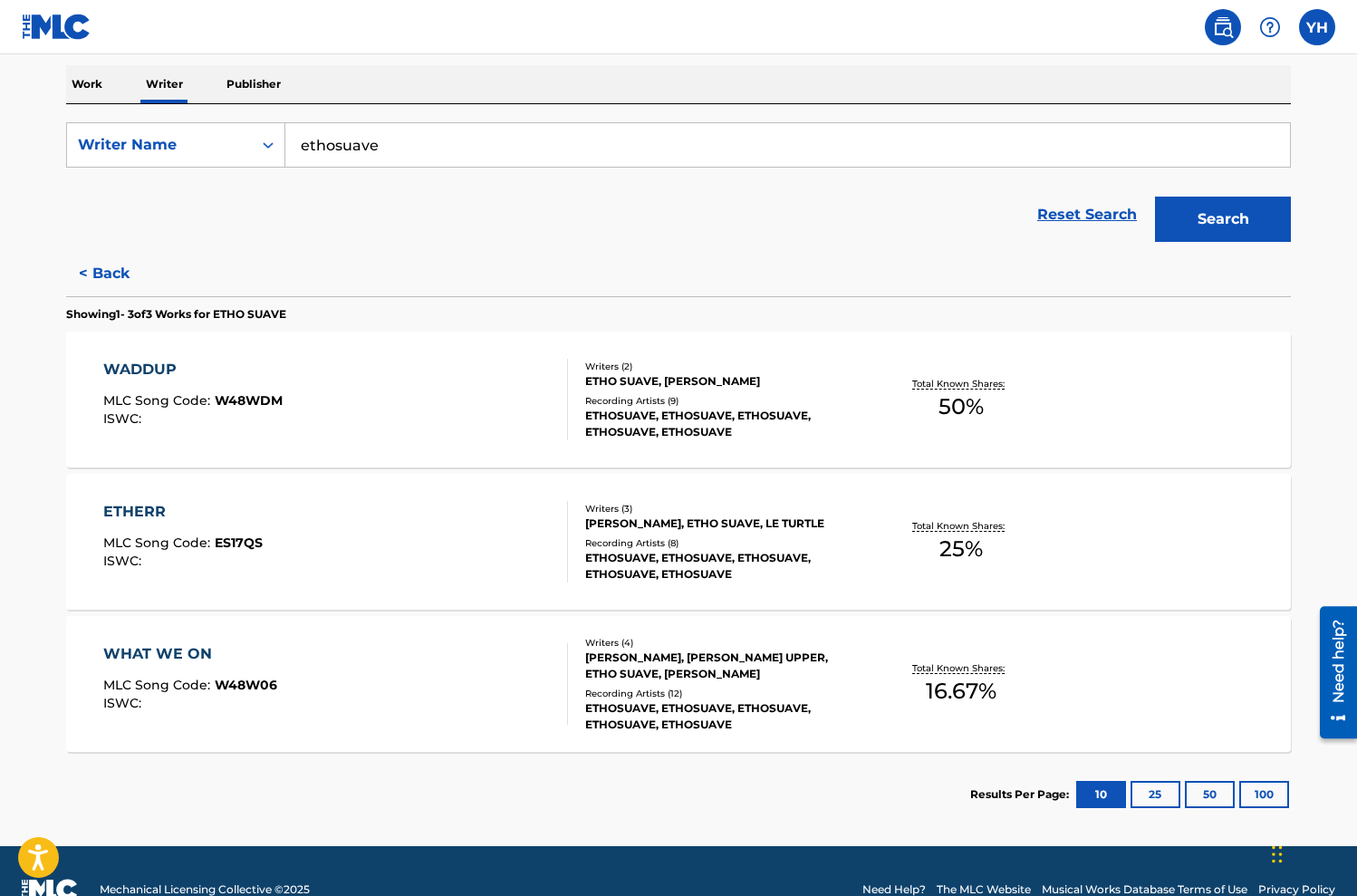
scroll to position [318, 0]
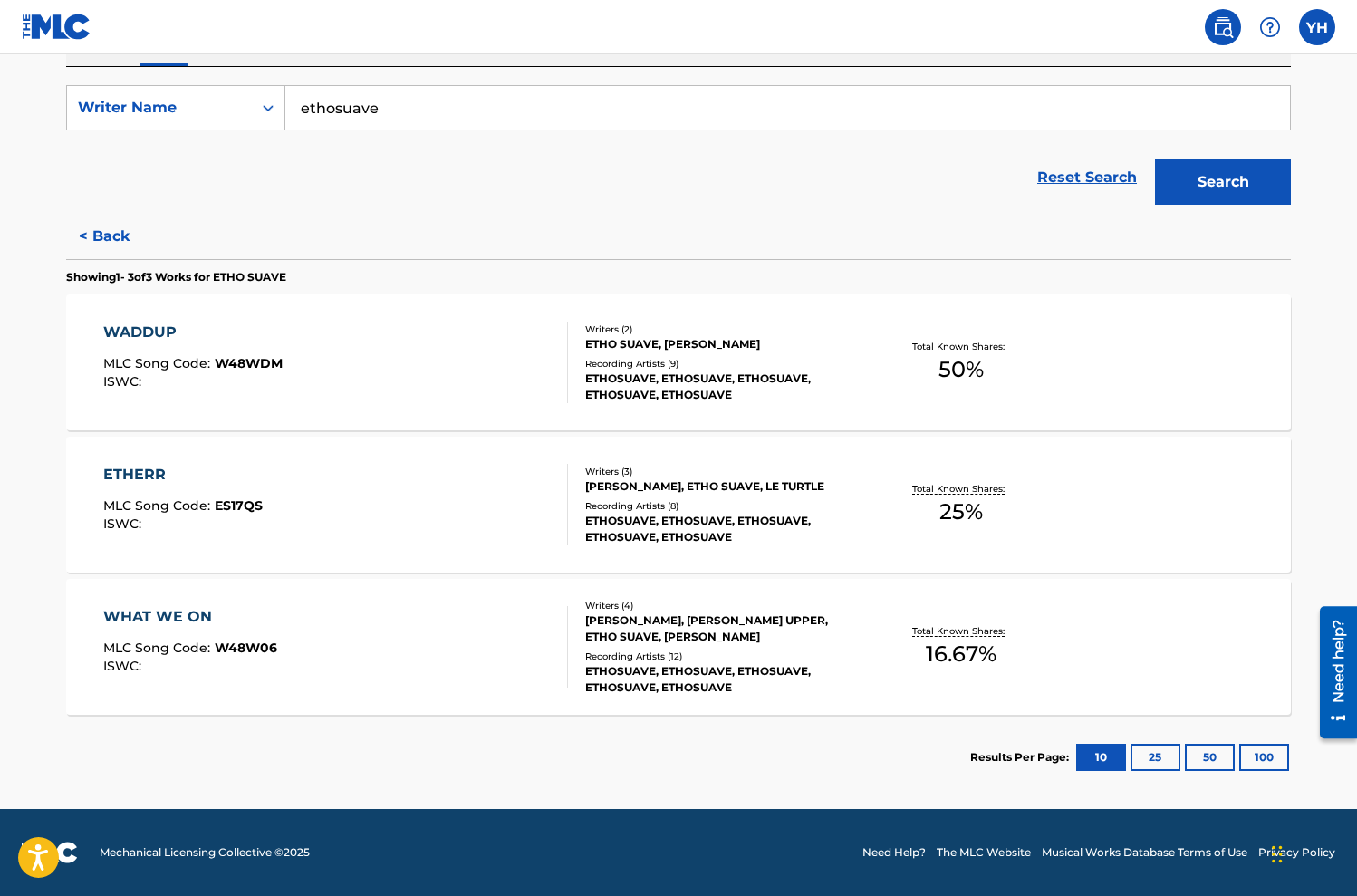
click at [469, 331] on div "WADDUP MLC Song Code : W48WDM ISWC :" at bounding box center [336, 362] width 466 height 81
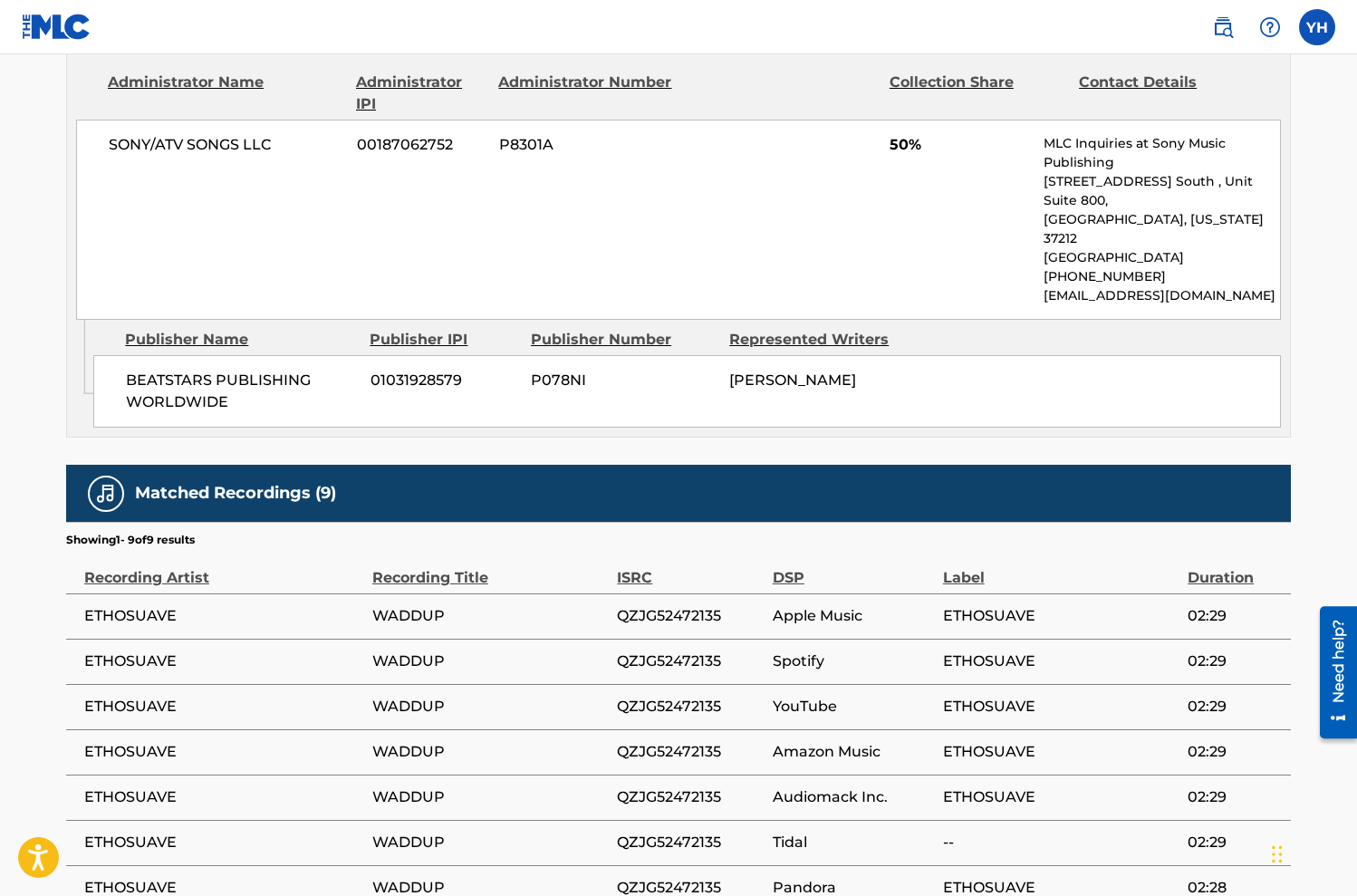
scroll to position [1059, 0]
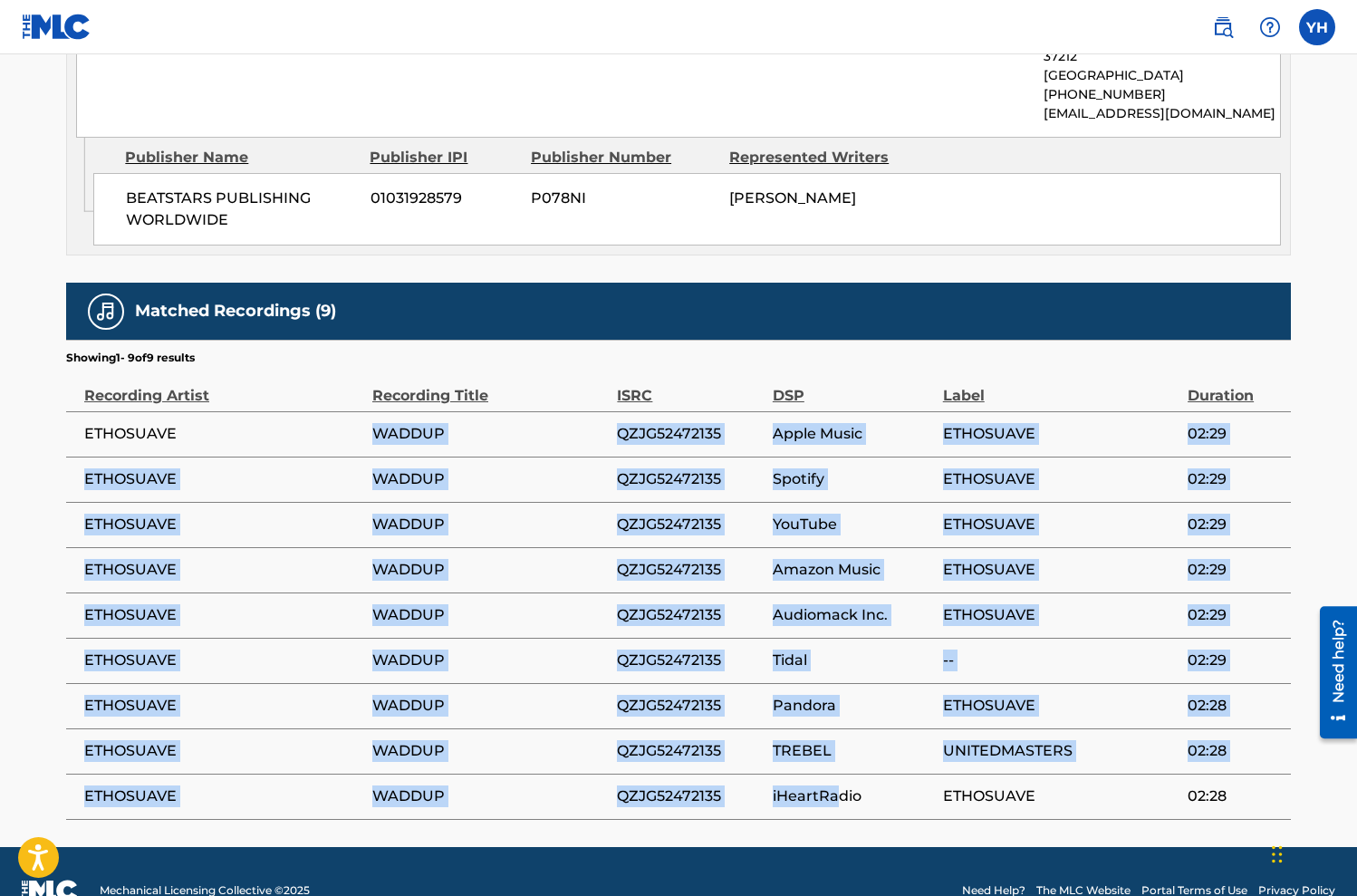
drag, startPoint x: 246, startPoint y: 409, endPoint x: 842, endPoint y: 756, distance: 689.7
click at [840, 757] on tbody "ETHOSUAVE WADDUP QZJG52472135 Apple Music ETHOSUAVE 02:29 ETHOSUAVE WADDUP QZJG…" at bounding box center [679, 615] width 1225 height 408
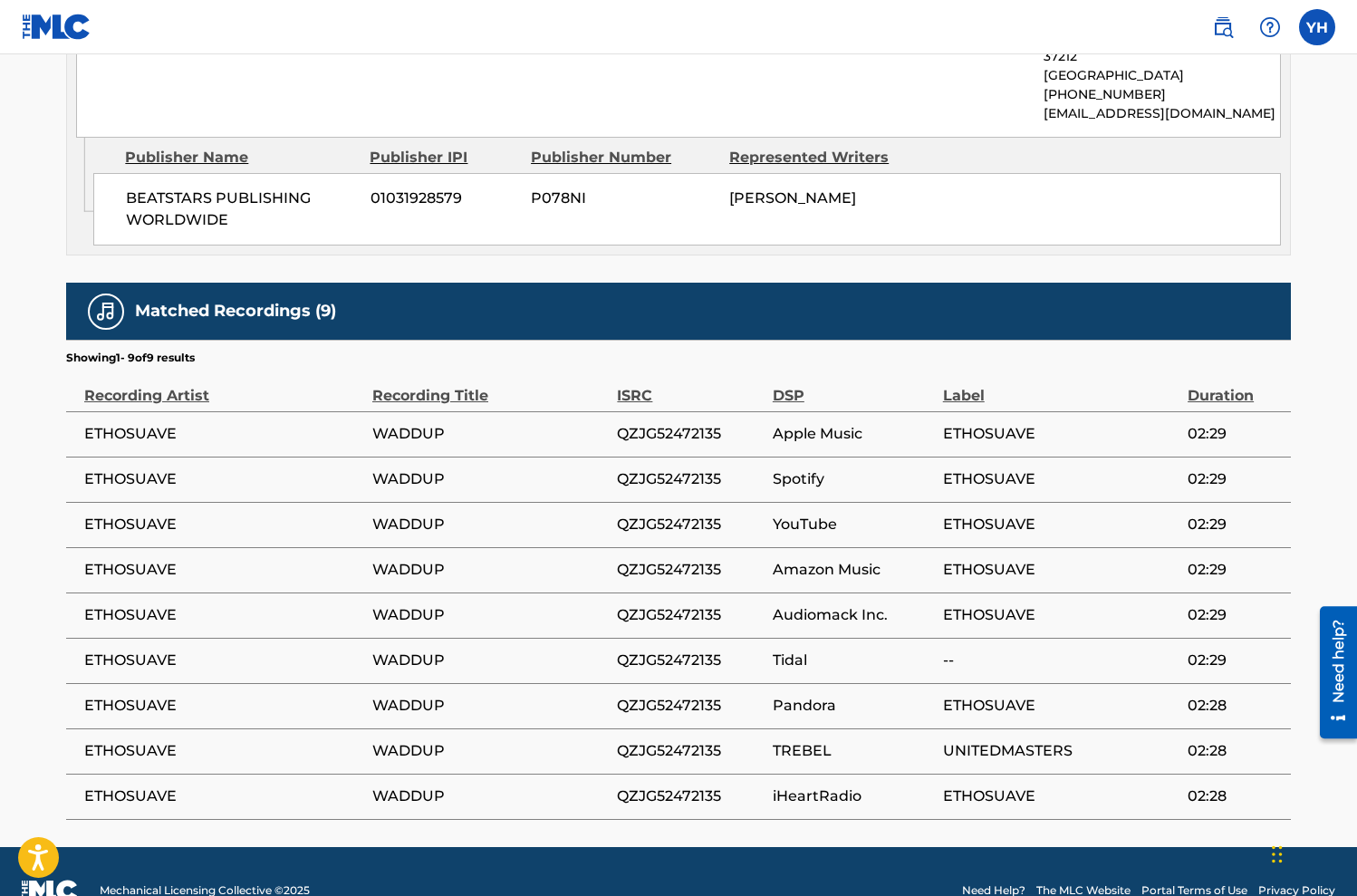
click at [874, 786] on span "iHeartRadio" at bounding box center [853, 796] width 161 height 22
drag, startPoint x: 962, startPoint y: 760, endPoint x: 1054, endPoint y: 756, distance: 92.1
click at [1054, 786] on span "ETHOSUAVE" at bounding box center [1061, 796] width 236 height 22
click at [1055, 786] on span "ETHOSUAVE" at bounding box center [1061, 796] width 236 height 22
drag, startPoint x: 922, startPoint y: 711, endPoint x: 911, endPoint y: 713, distance: 11.2
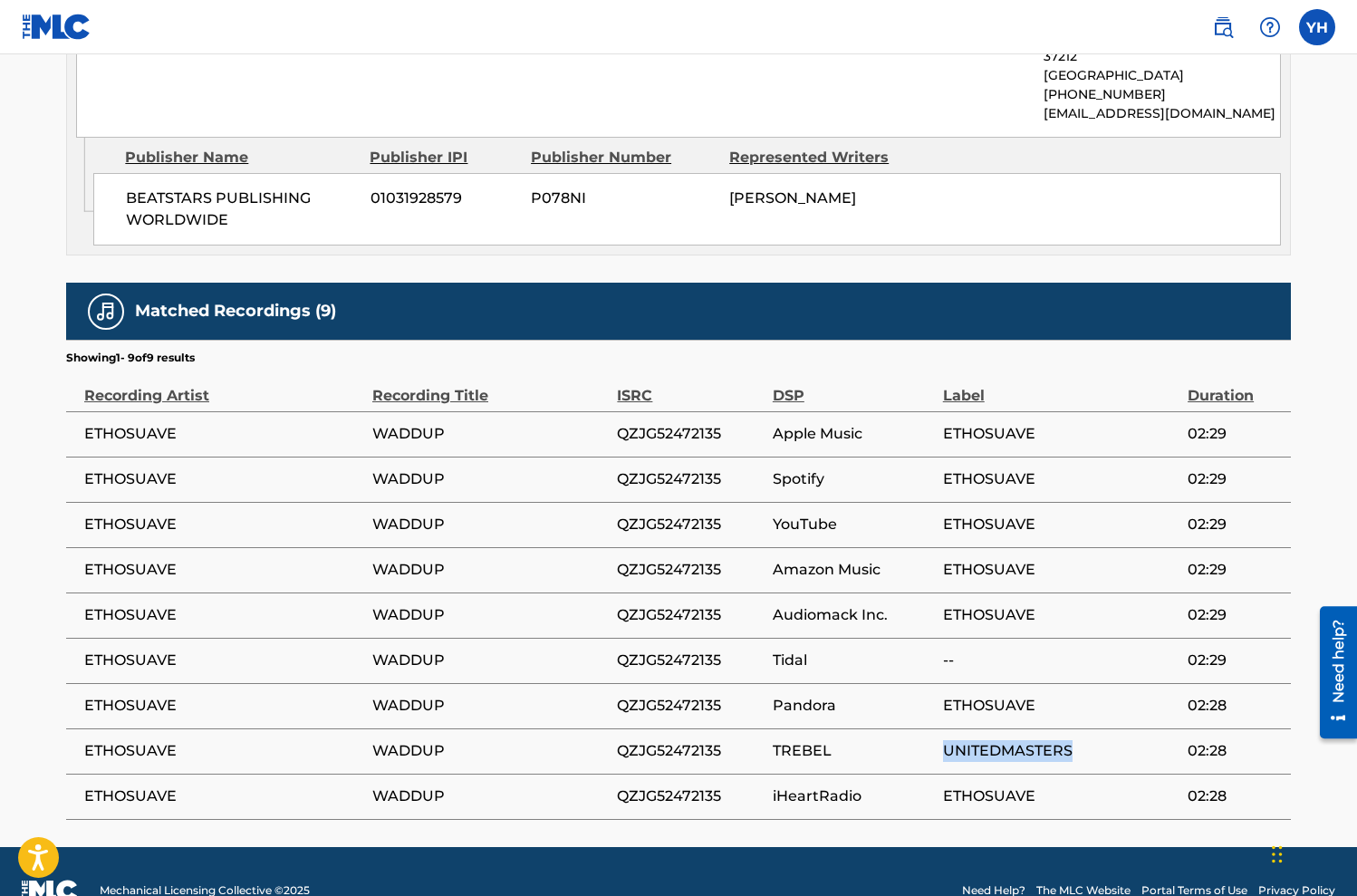
click at [911, 729] on tr "ETHOSUAVE WADDUP QZJG52472135 TREBEL UNITEDMASTERS 02:28" at bounding box center [679, 751] width 1225 height 45
drag, startPoint x: 989, startPoint y: 684, endPoint x: 1016, endPoint y: 685, distance: 27.0
click at [1015, 687] on td "ETHOSUAVE" at bounding box center [1065, 705] width 245 height 45
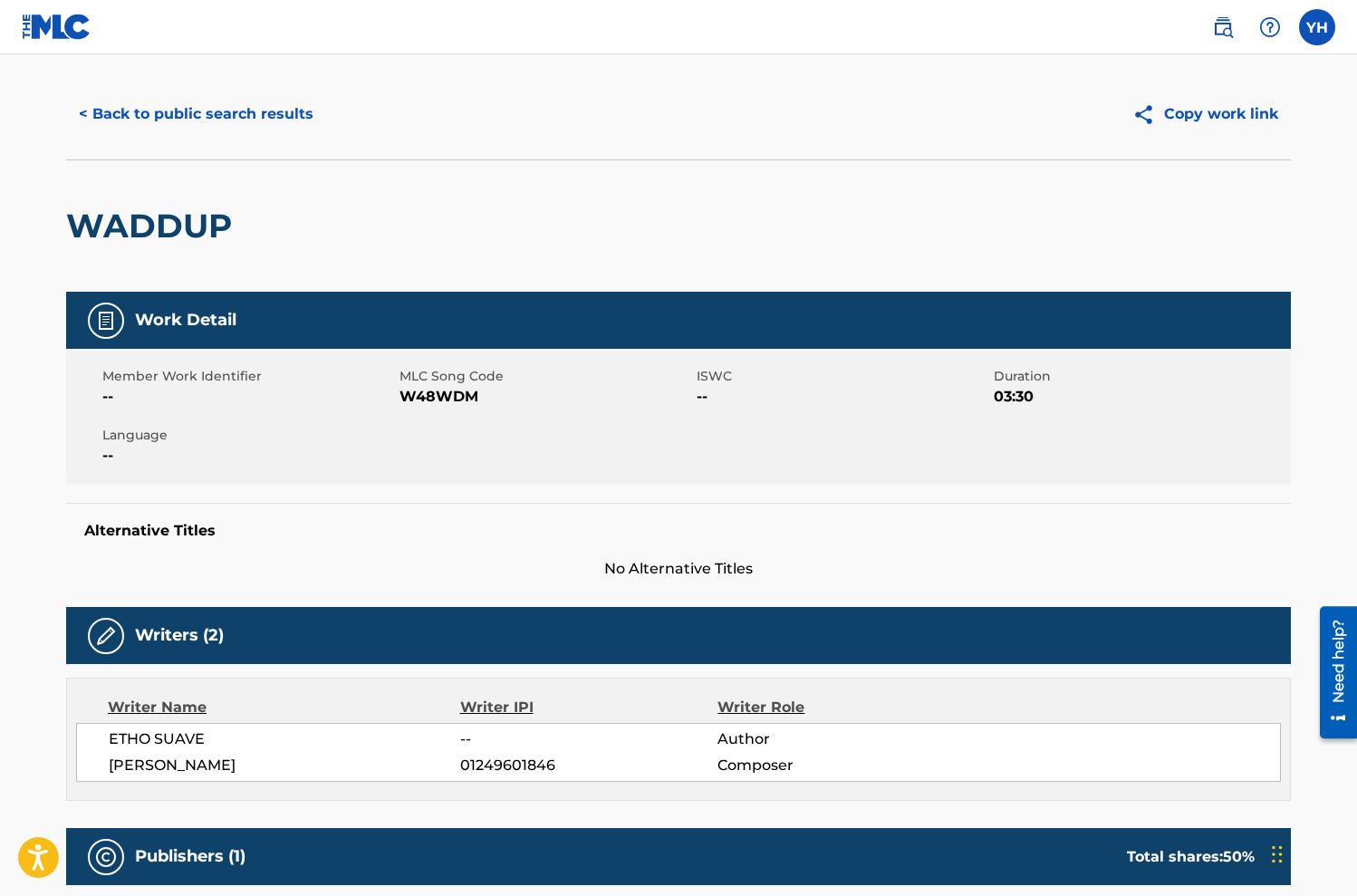
scroll to position [0, 0]
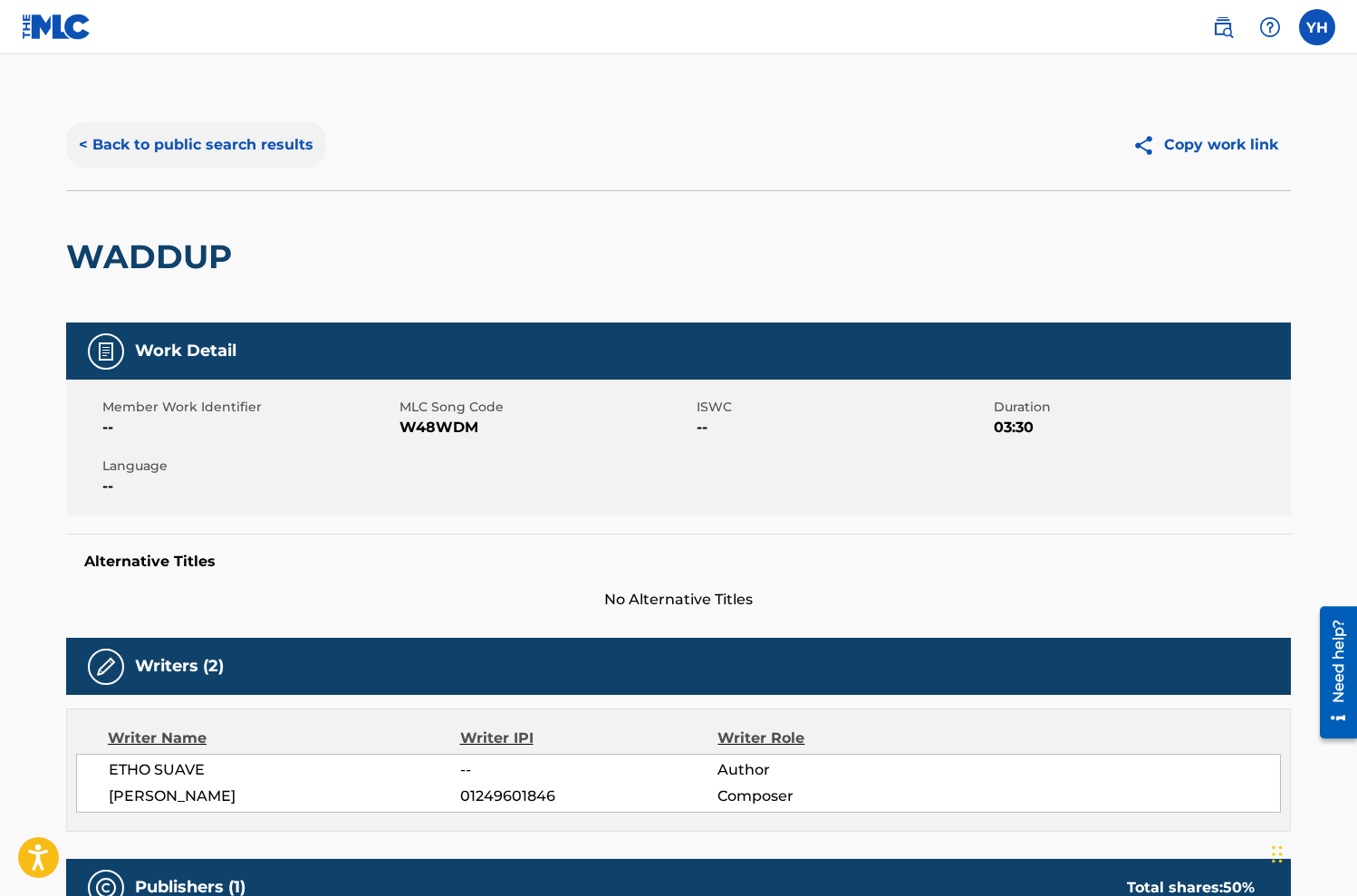
click at [219, 138] on button "< Back to public search results" at bounding box center [196, 145] width 260 height 45
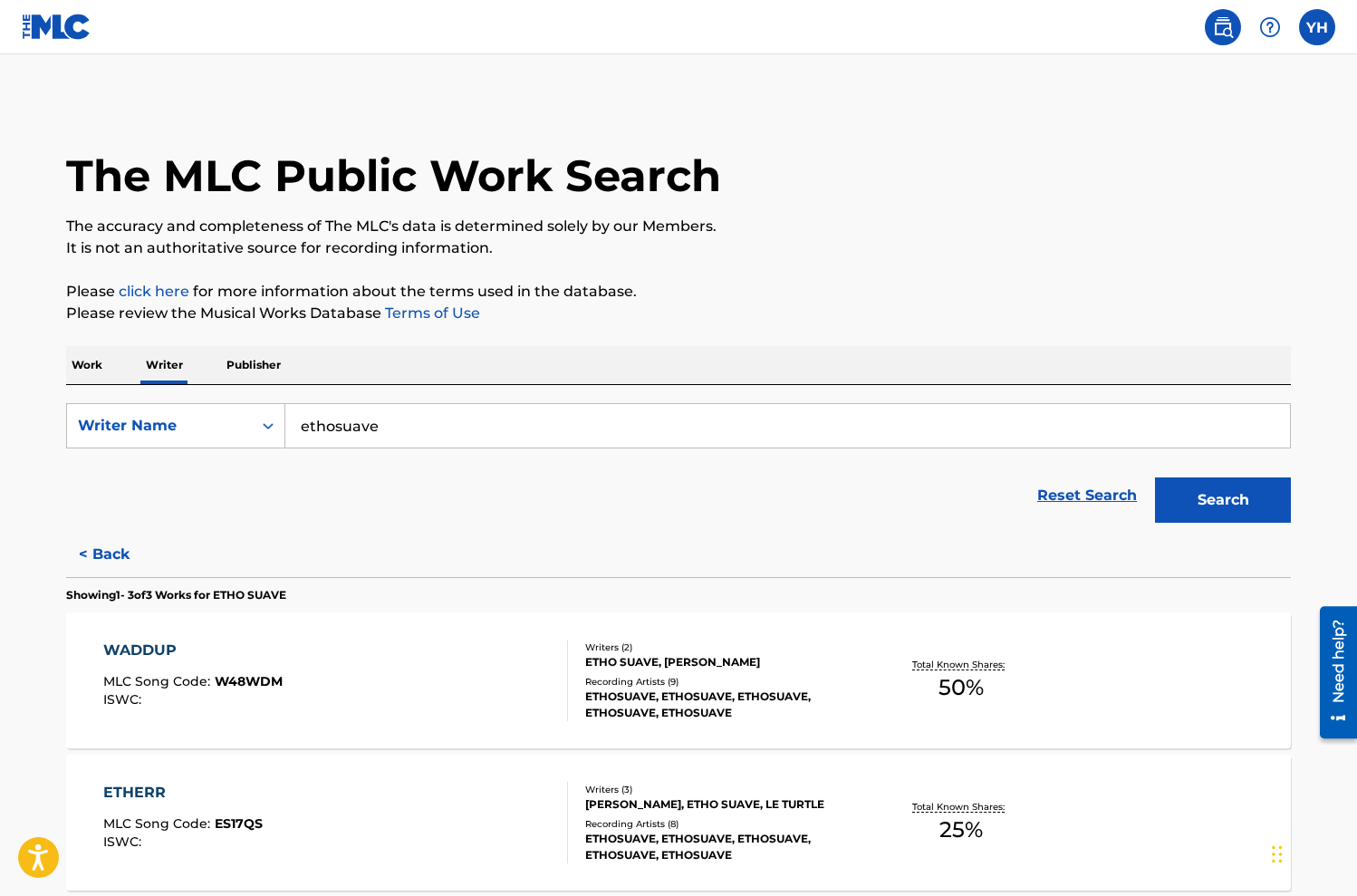
click at [451, 437] on input "ethosuave" at bounding box center [787, 426] width 1004 height 43
drag, startPoint x: 301, startPoint y: 365, endPoint x: 275, endPoint y: 361, distance: 26.3
click at [298, 364] on div "Work Writer Publisher" at bounding box center [679, 365] width 1225 height 38
click at [275, 361] on p "Publisher" at bounding box center [253, 365] width 65 height 38
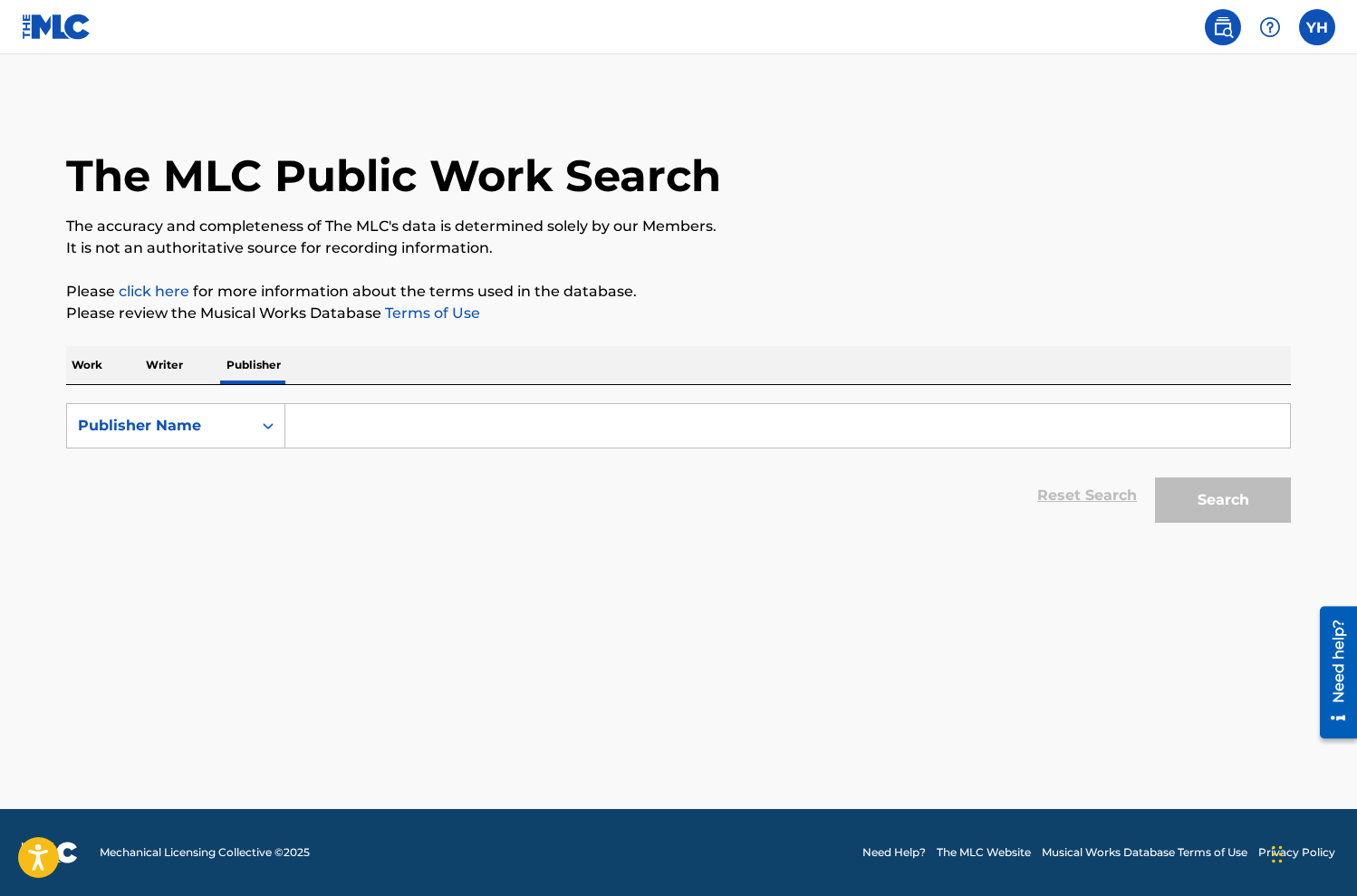
click at [103, 372] on p "Work" at bounding box center [87, 365] width 42 height 38
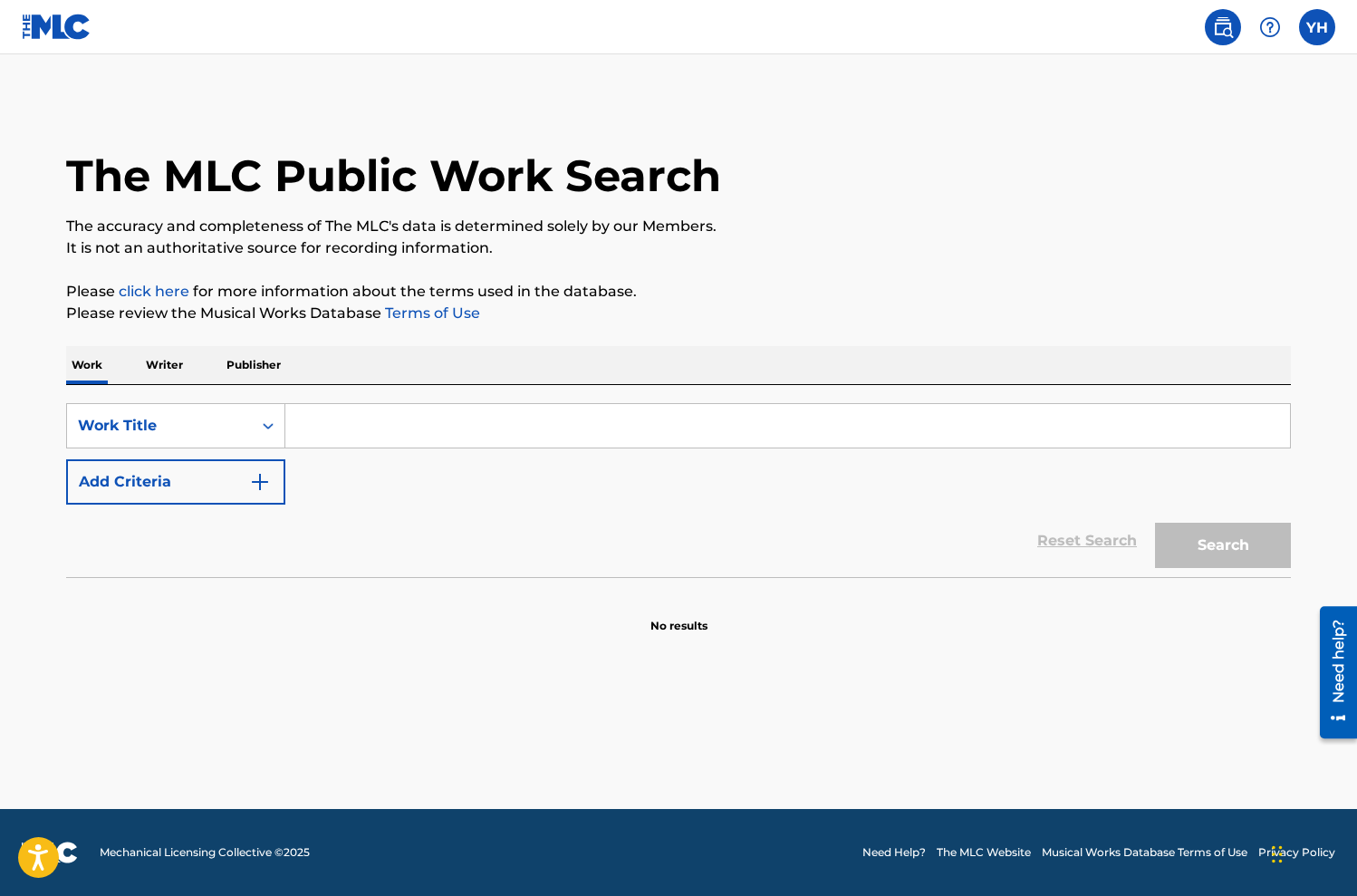
click at [395, 441] on input "Search Form" at bounding box center [787, 426] width 1004 height 43
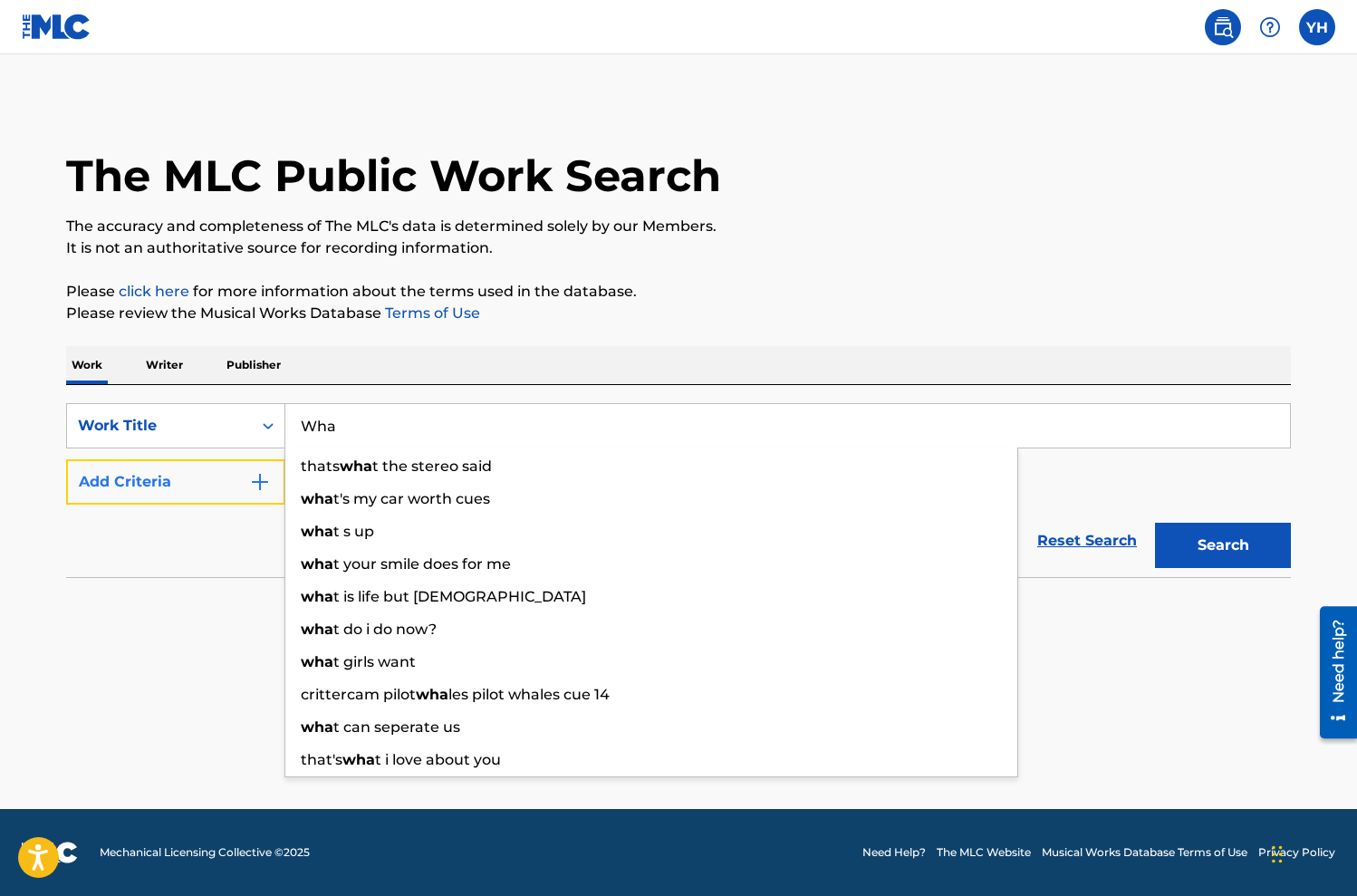
click at [166, 499] on button "Add Criteria" at bounding box center [176, 482] width 219 height 45
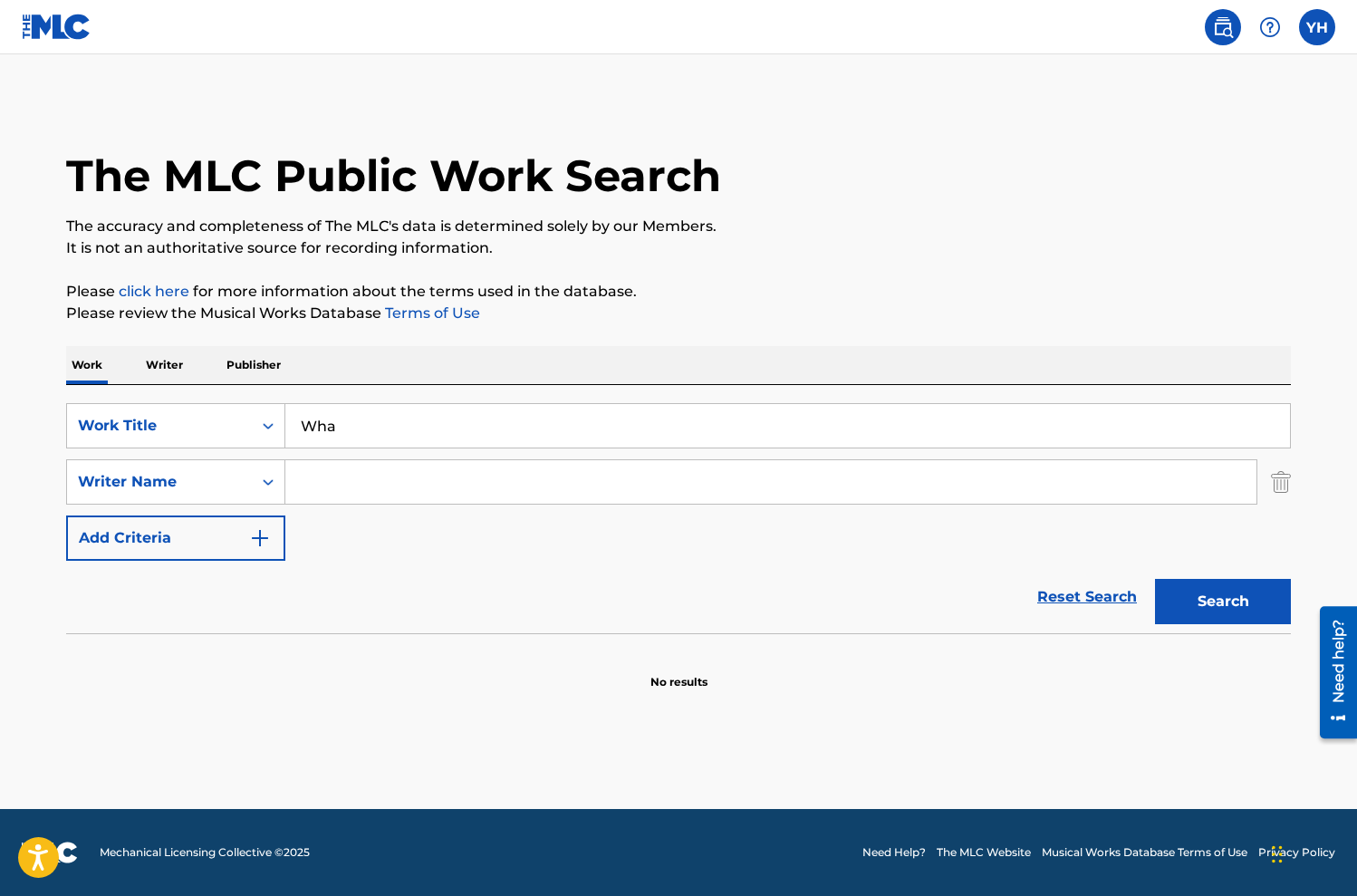
click at [341, 488] on input "Search Form" at bounding box center [771, 482] width 971 height 43
click at [1308, 478] on div "The MLC Public Work Search The accuracy and completeness of The MLC's data is d…" at bounding box center [678, 396] width 1268 height 591
click at [1290, 481] on img "Search Form" at bounding box center [1280, 482] width 20 height 45
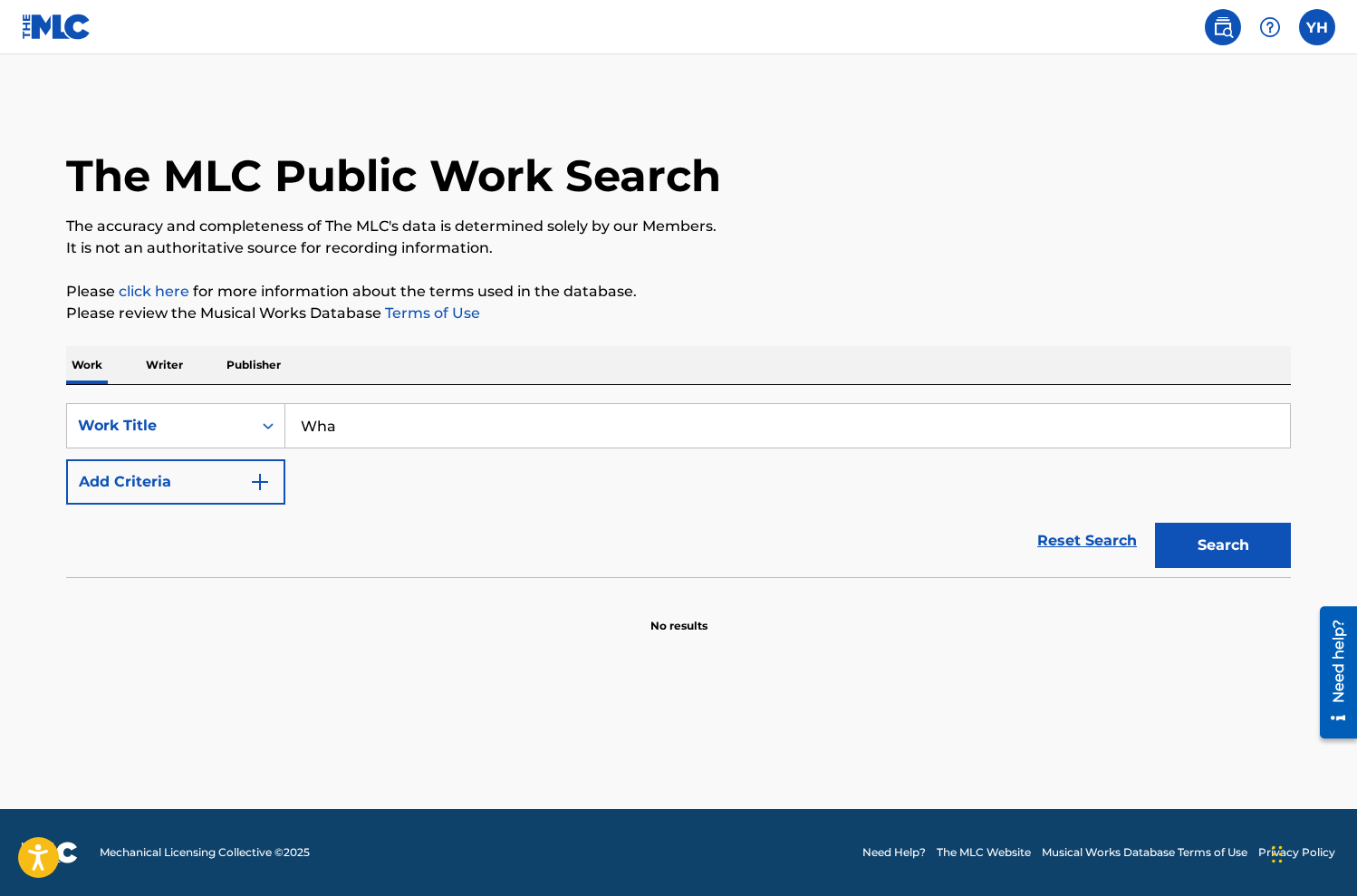
click at [1077, 455] on div "SearchWithCriteriab9c8537b-c4f5-4b1d-bf54-ce44d3395b90 Work Title Wha Add Crite…" at bounding box center [679, 454] width 1225 height 101
click at [1041, 438] on input "Wha" at bounding box center [787, 426] width 1004 height 43
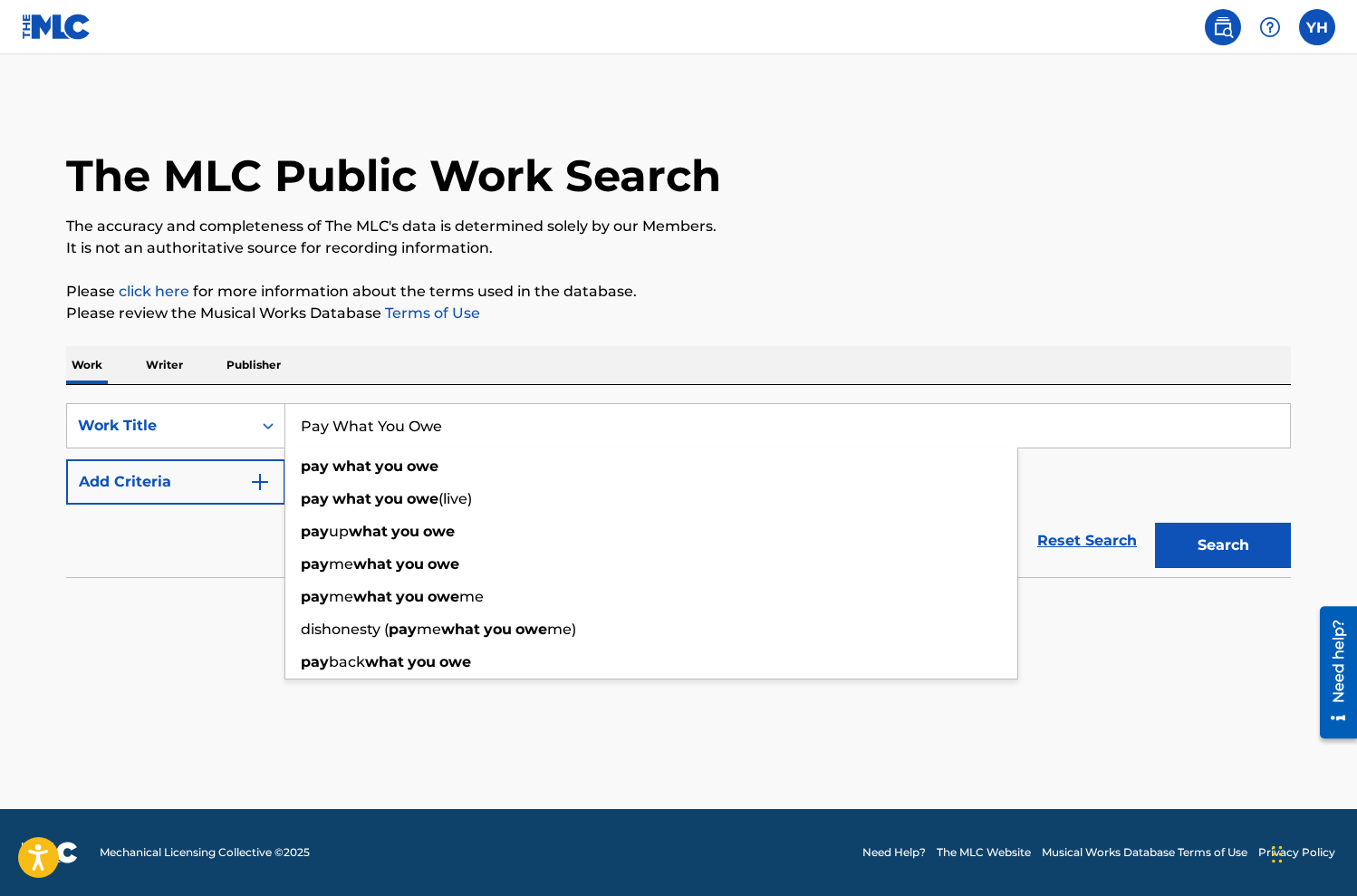
type input "Pay What You Owe"
click at [1155, 523] on button "Search" at bounding box center [1222, 545] width 136 height 45
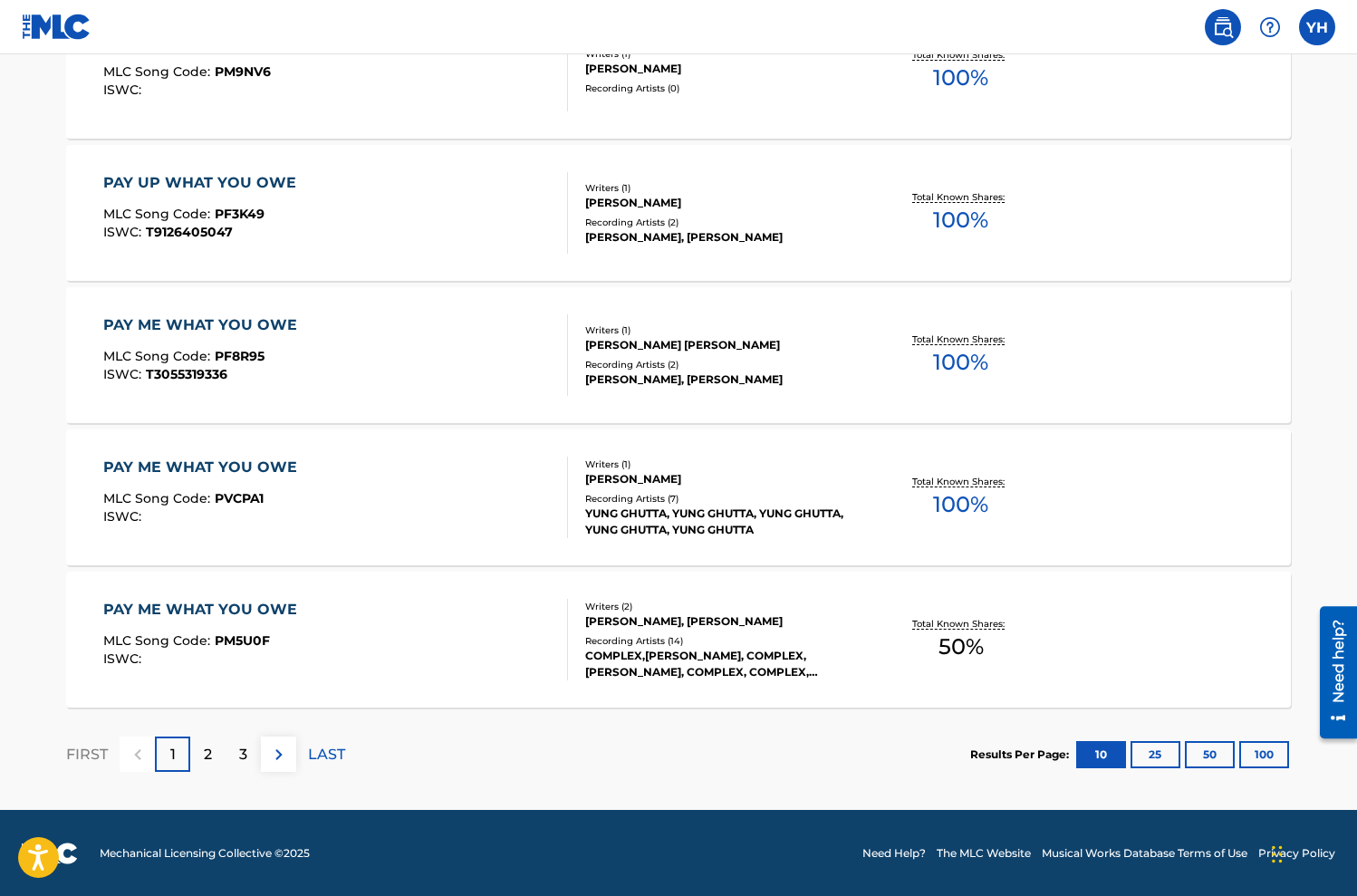
scroll to position [1322, 0]
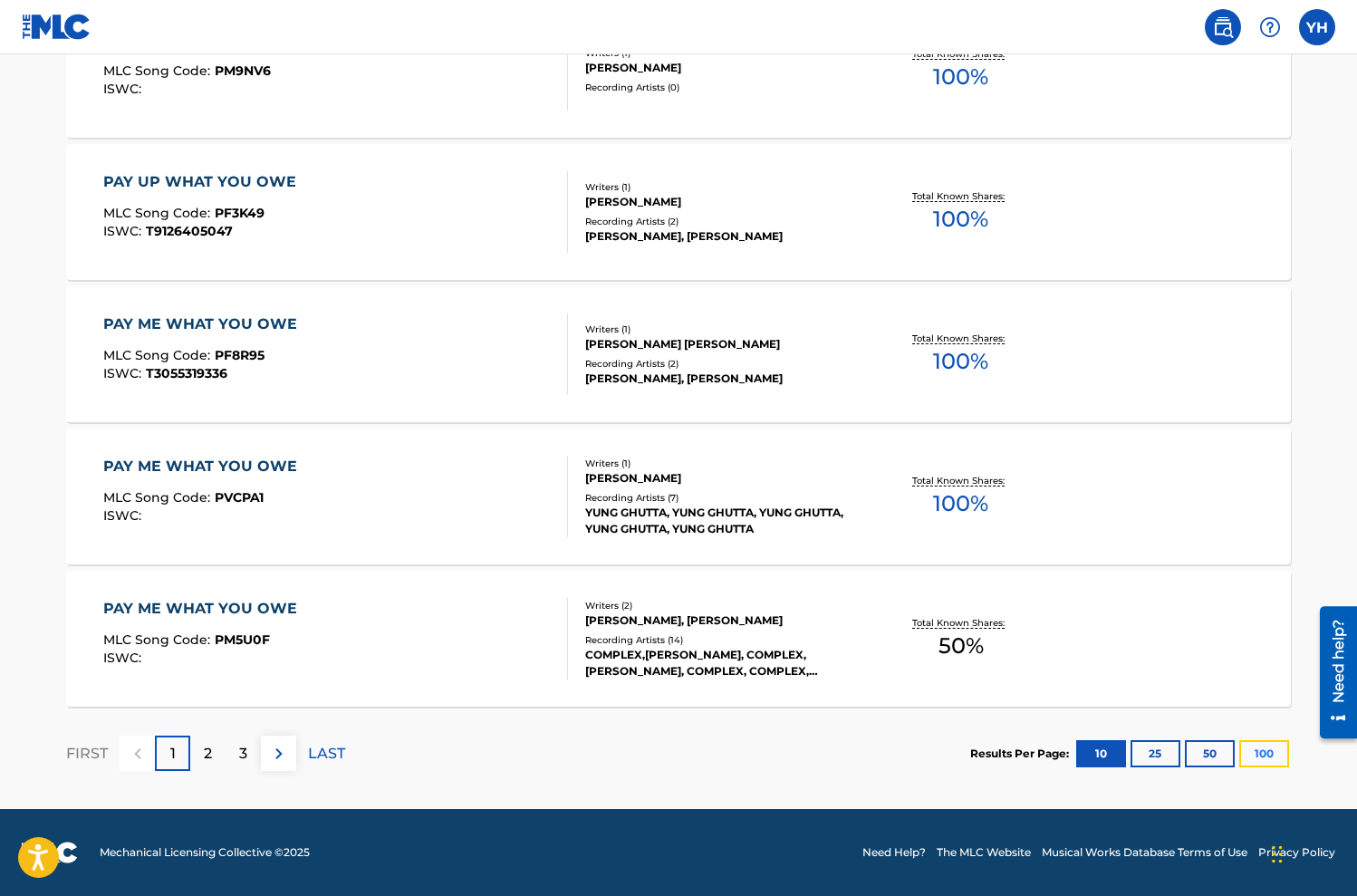
click at [1256, 752] on button "100" at bounding box center [1263, 753] width 50 height 27
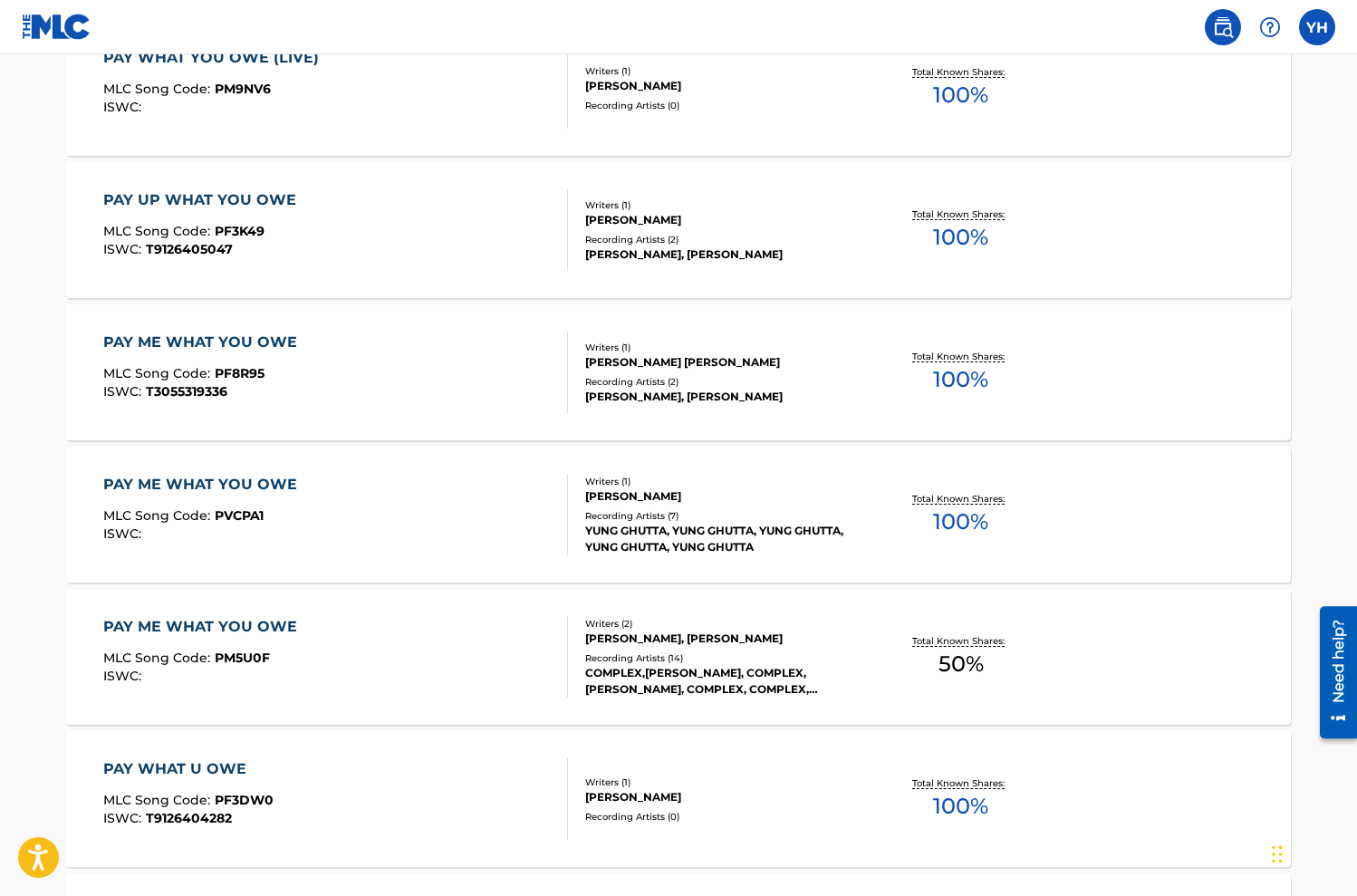
scroll to position [1166, 0]
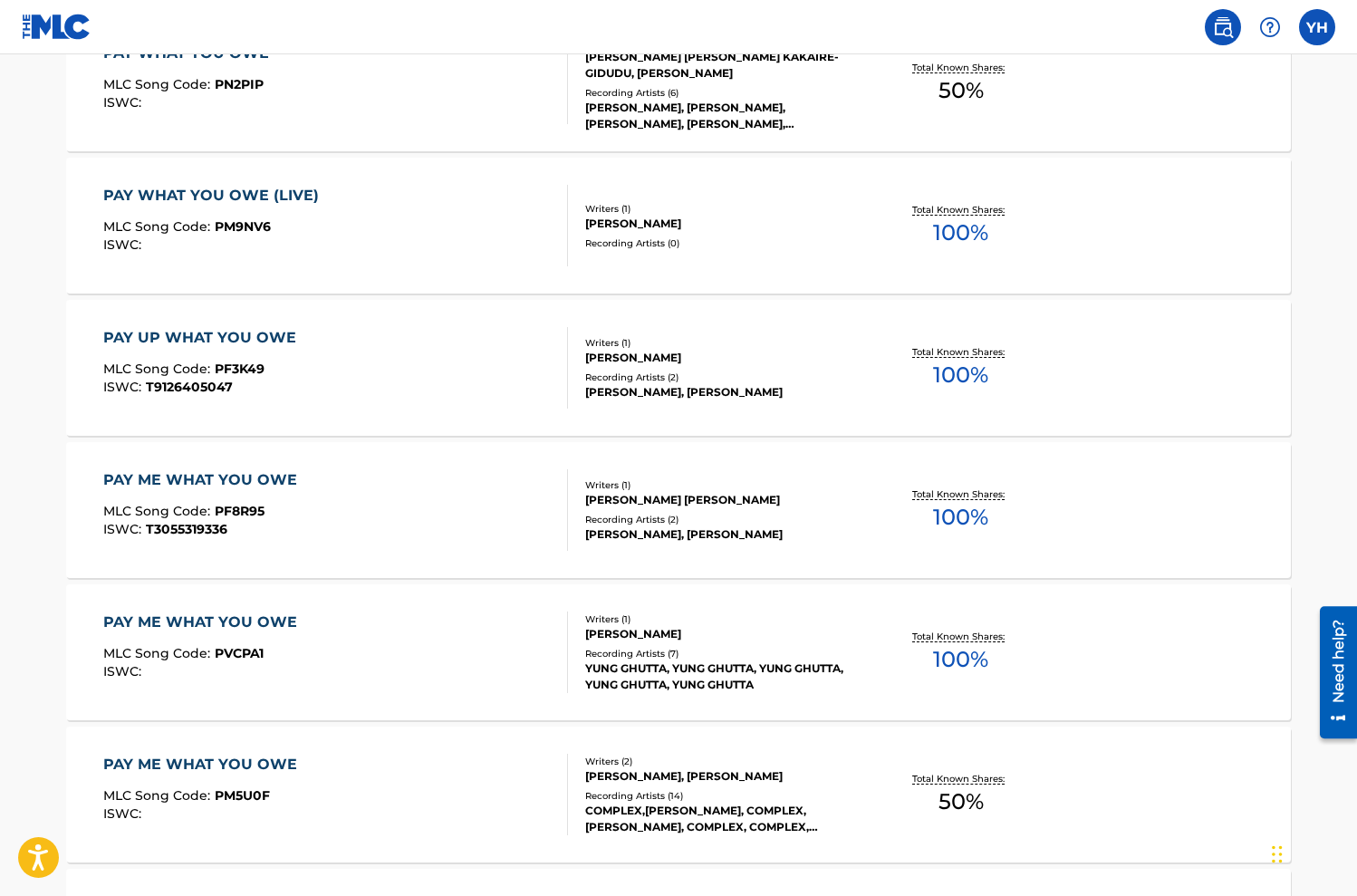
drag, startPoint x: 204, startPoint y: 327, endPoint x: 223, endPoint y: 236, distance: 93.0
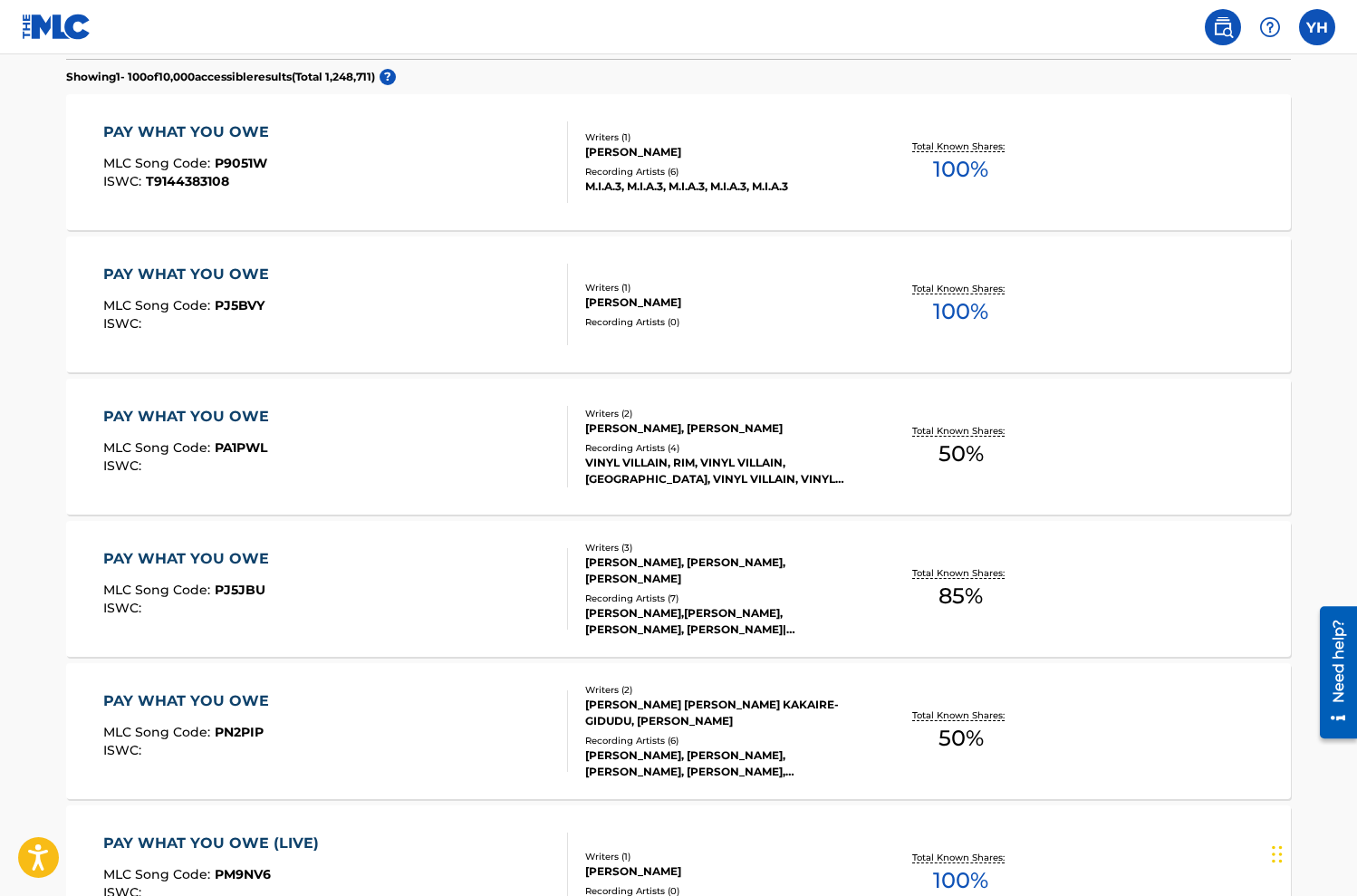
scroll to position [390, 0]
